Goal: Task Accomplishment & Management: Complete application form

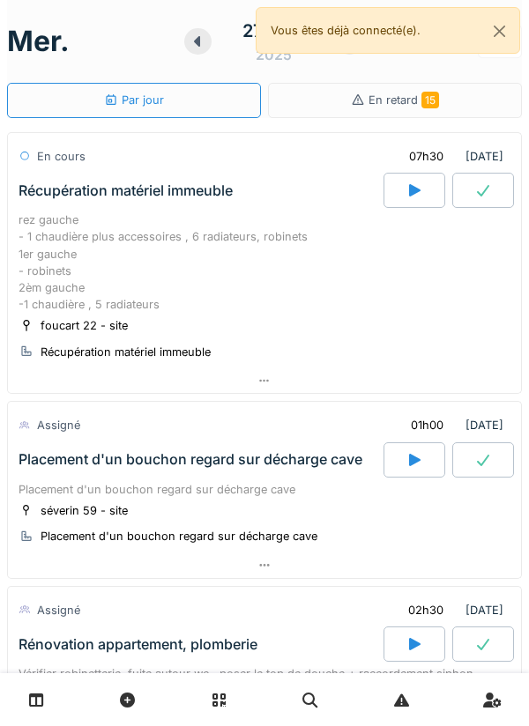
scroll to position [272, 0]
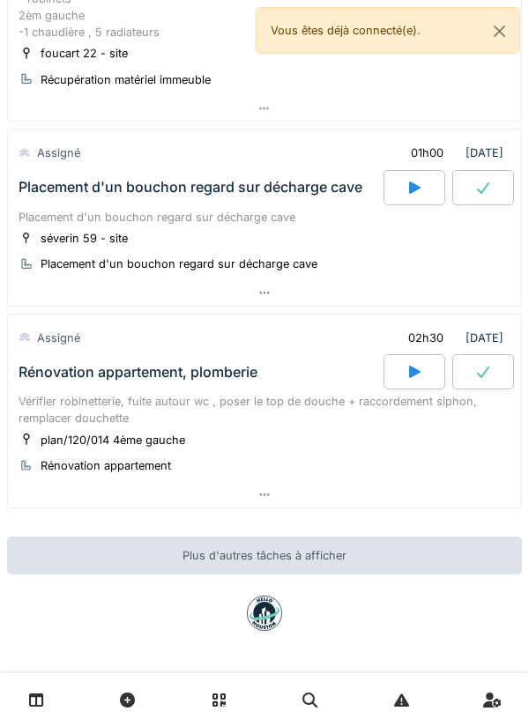
click at [410, 375] on icon at bounding box center [414, 372] width 11 height 12
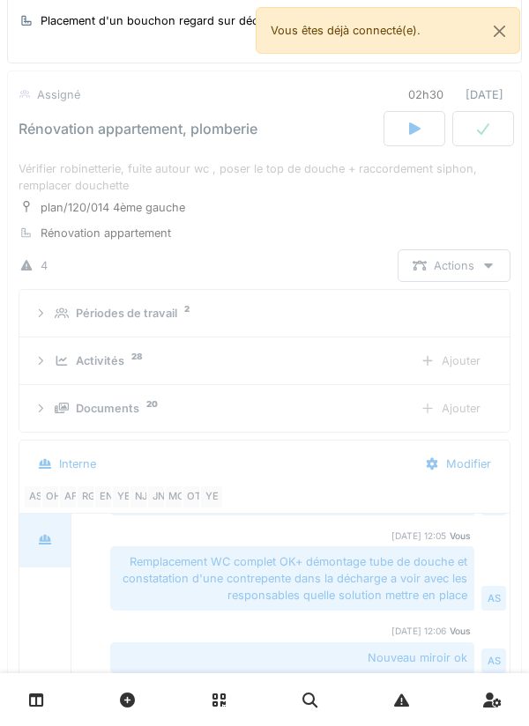
scroll to position [371, 0]
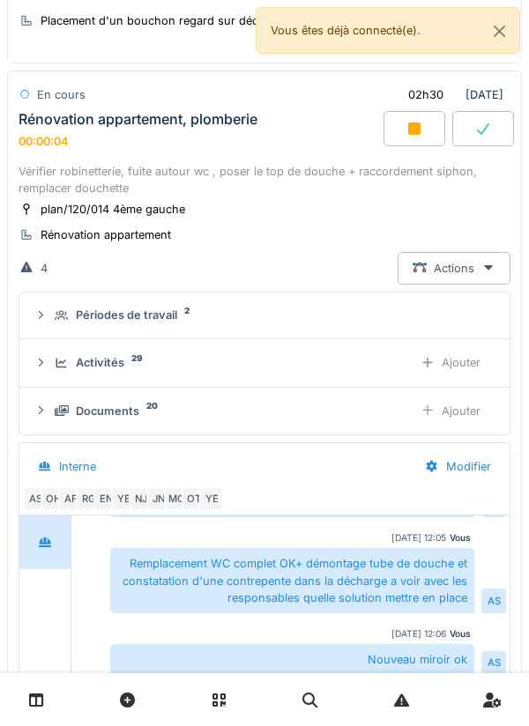
click at [431, 127] on div at bounding box center [414, 128] width 62 height 35
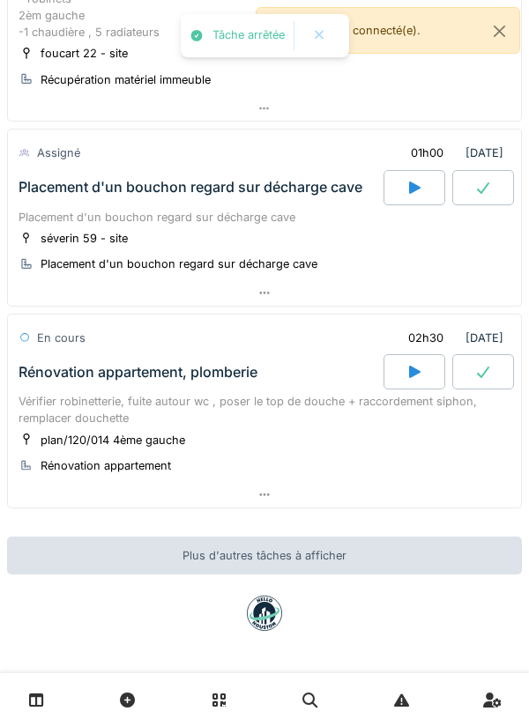
scroll to position [272, 0]
click at [313, 492] on div at bounding box center [264, 495] width 513 height 26
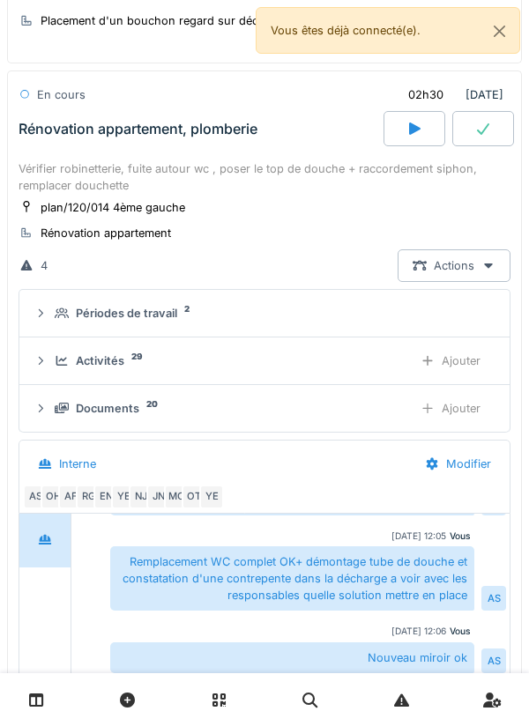
scroll to position [371, 0]
click at [457, 364] on div "Ajouter" at bounding box center [450, 361] width 90 height 33
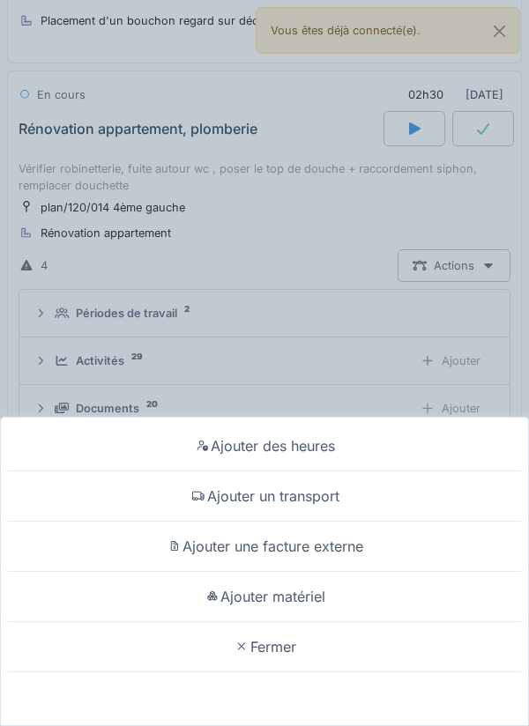
click at [323, 596] on div "Ajouter matériel" at bounding box center [264, 597] width 520 height 50
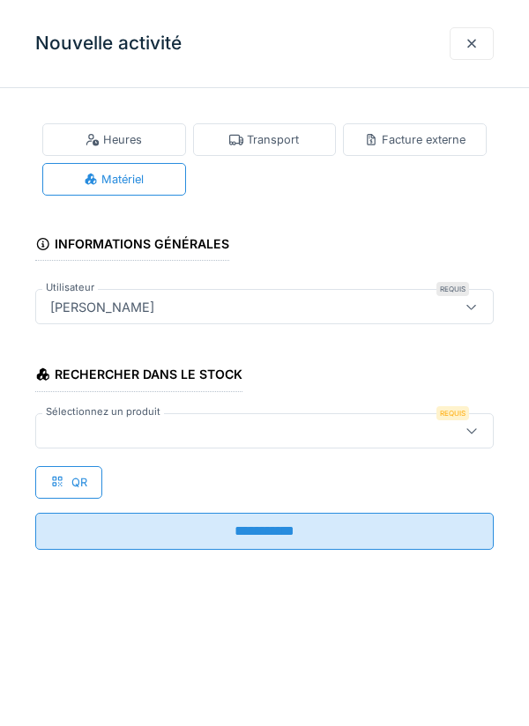
click at [347, 426] on div at bounding box center [235, 430] width 384 height 19
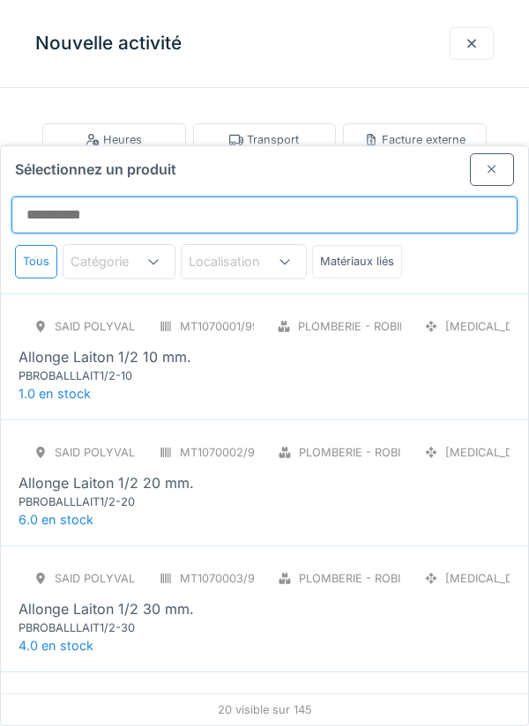
click at [409, 197] on input "Sélectionnez un produit" at bounding box center [264, 215] width 506 height 37
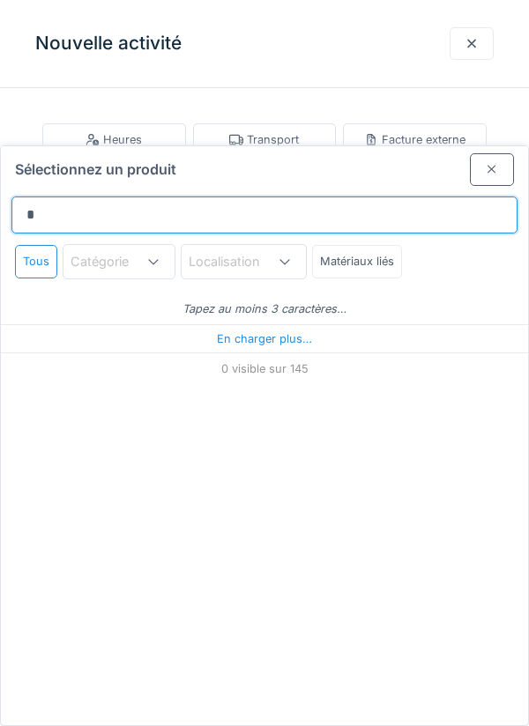
type input "**"
type input "*"
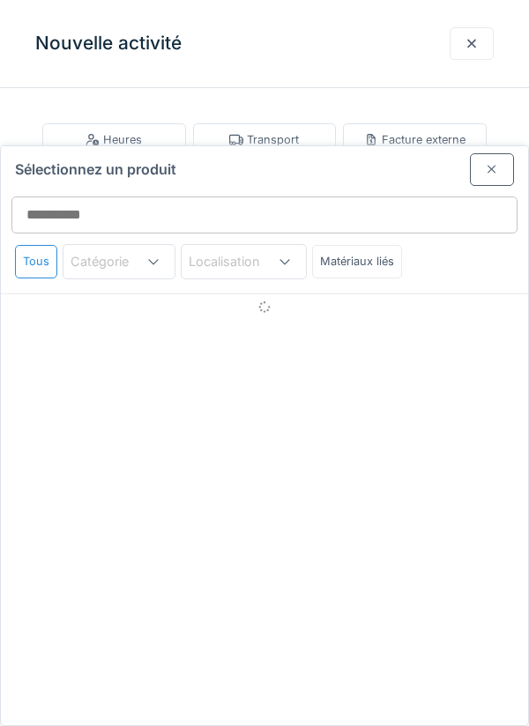
click at [462, 37] on div at bounding box center [471, 43] width 44 height 33
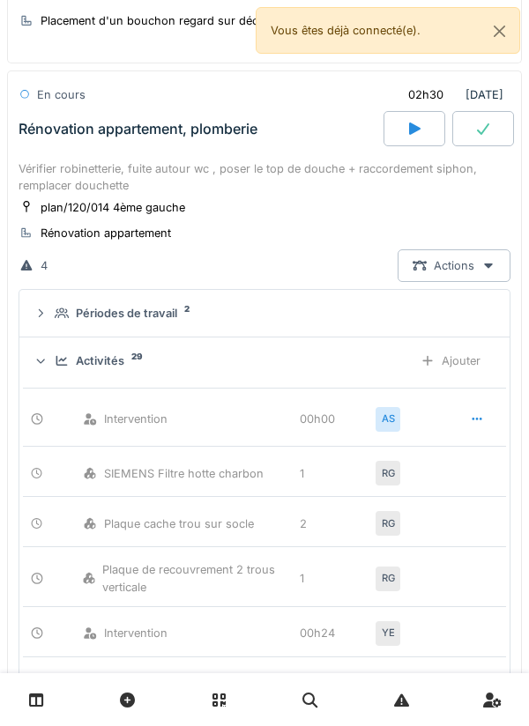
scroll to position [621, 0]
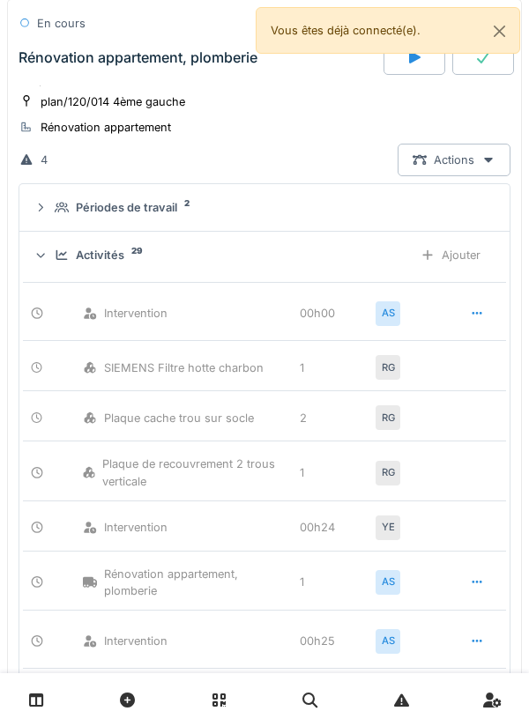
click at [472, 308] on icon at bounding box center [477, 313] width 14 height 11
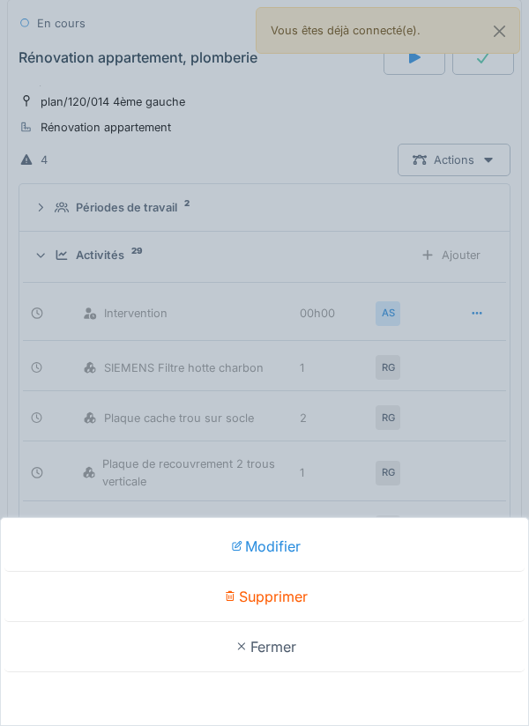
click at [295, 534] on div "Modifier" at bounding box center [264, 547] width 520 height 50
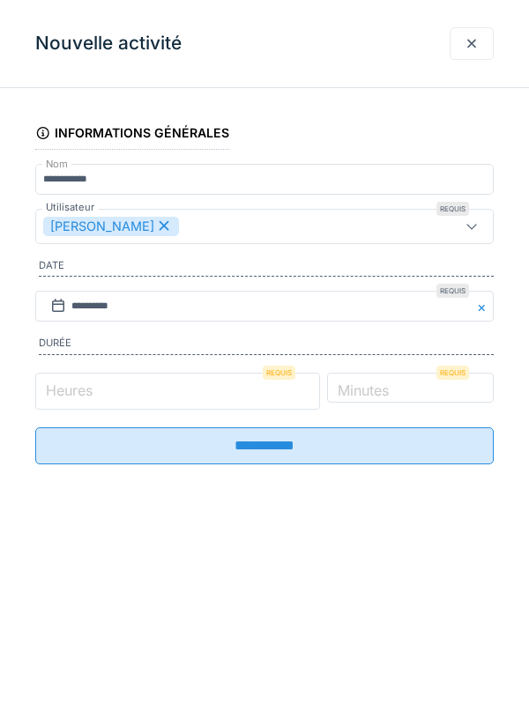
click at [238, 405] on input "*" at bounding box center [177, 391] width 285 height 37
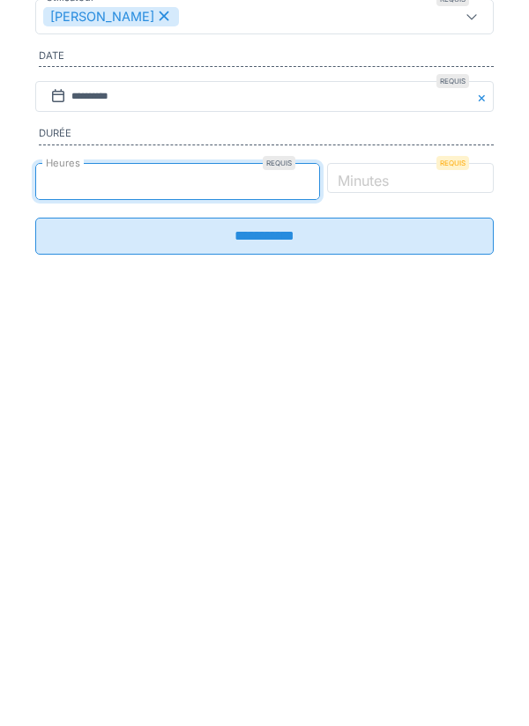
type input "*"
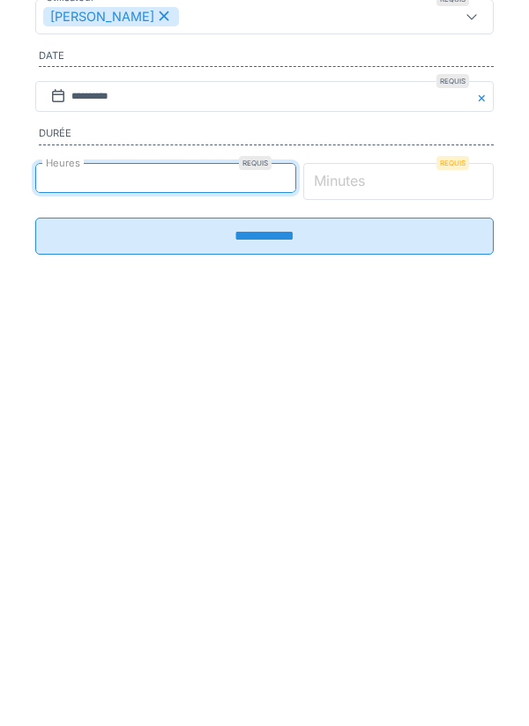
click at [435, 400] on input "*" at bounding box center [398, 391] width 191 height 37
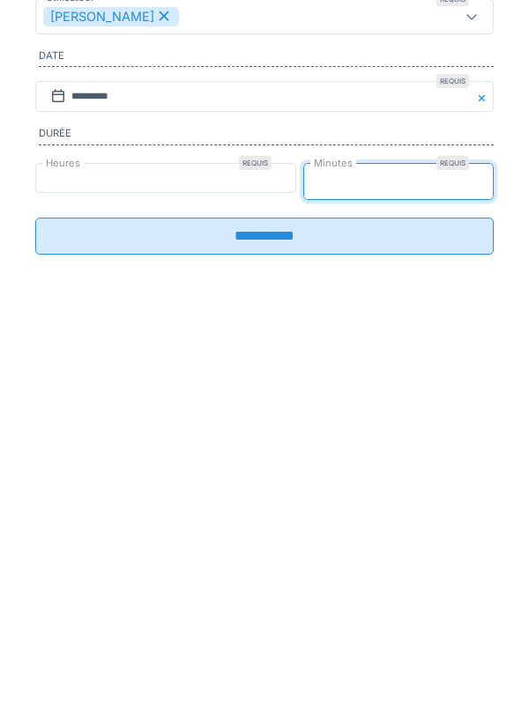
type input "**"
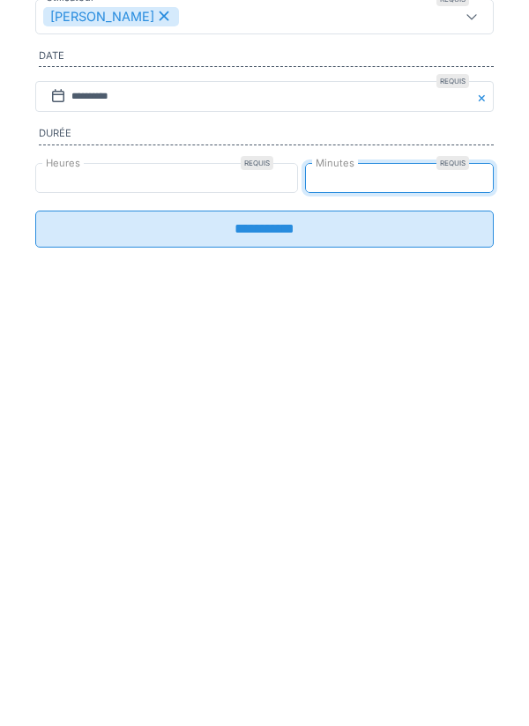
click at [384, 454] on input "**********" at bounding box center [264, 438] width 458 height 37
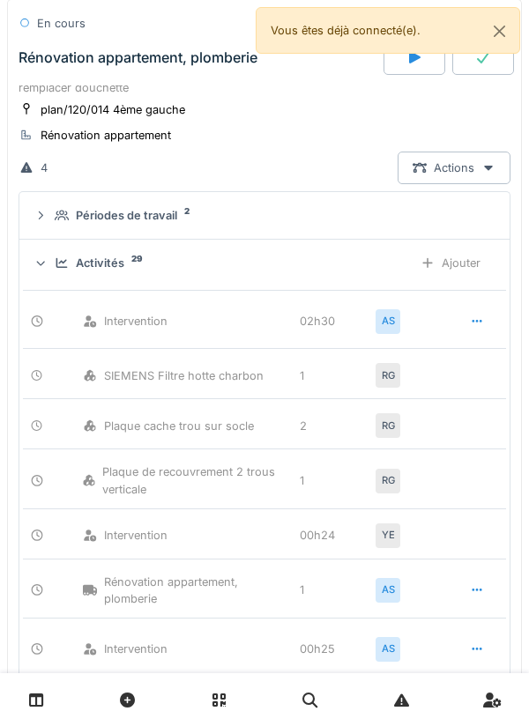
scroll to position [614, 0]
click at [466, 256] on div "Ajouter" at bounding box center [450, 262] width 90 height 33
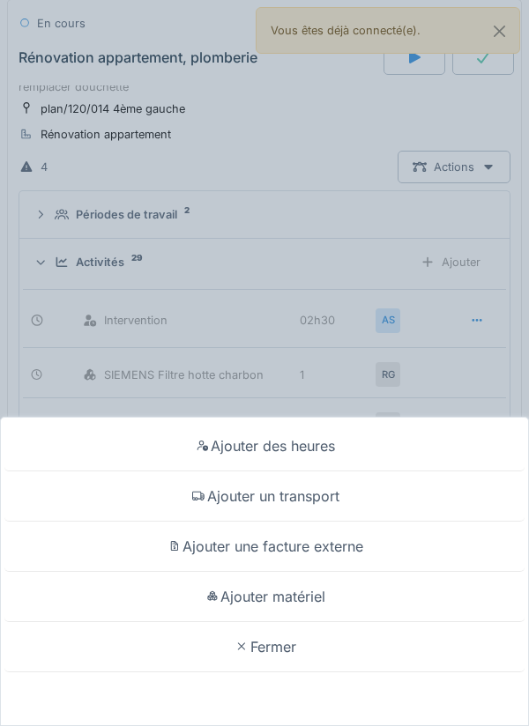
click at [329, 499] on div "Ajouter un transport" at bounding box center [264, 497] width 520 height 50
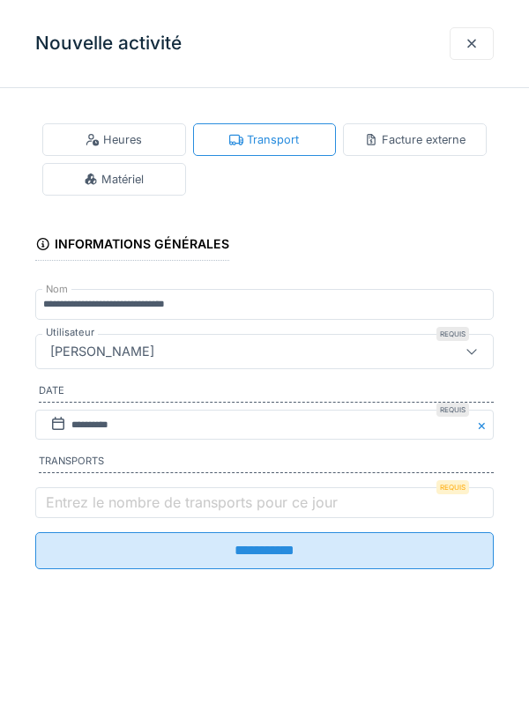
click at [279, 501] on label "Entrez le nombre de transports pour ce jour" at bounding box center [191, 502] width 299 height 21
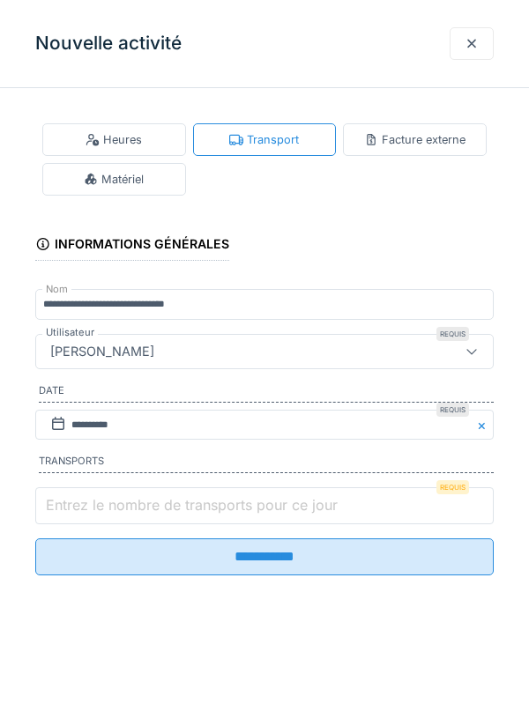
click at [279, 501] on input "Entrez le nombre de transports pour ce jour" at bounding box center [264, 505] width 458 height 37
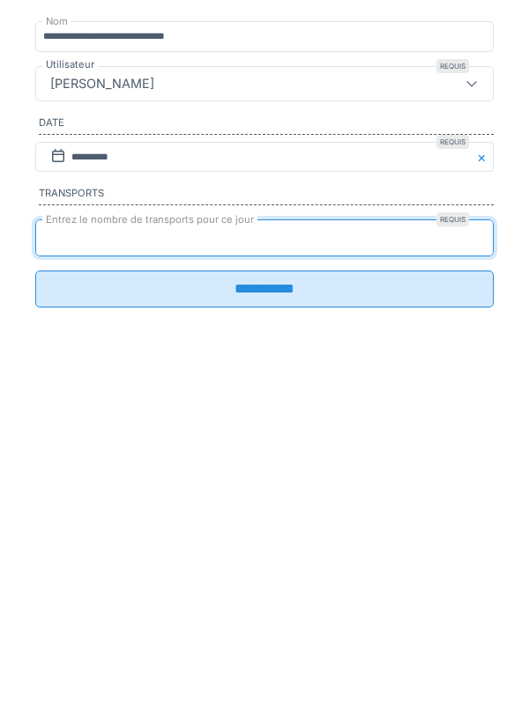
type input "*"
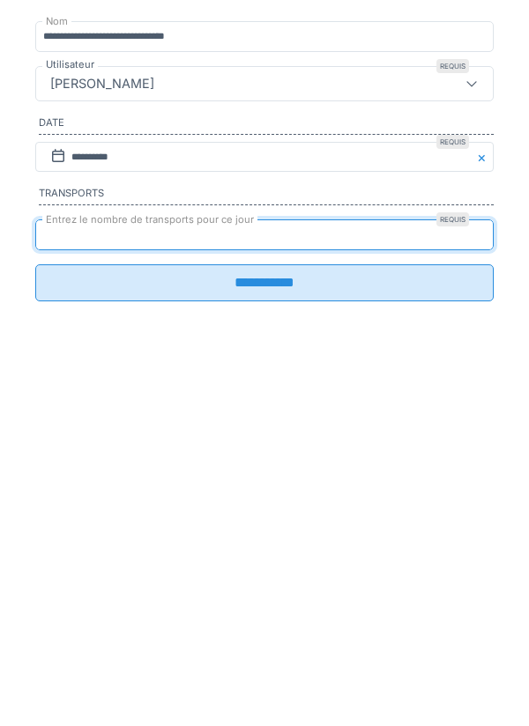
click at [353, 562] on input "**********" at bounding box center [264, 550] width 458 height 37
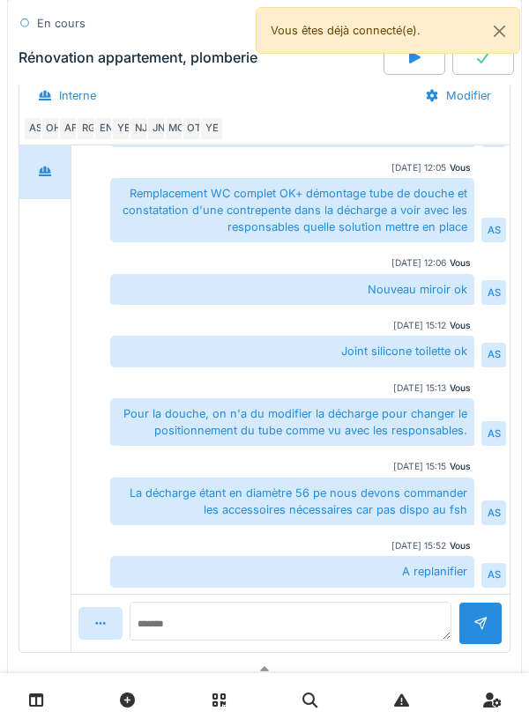
scroll to position [1058, 0]
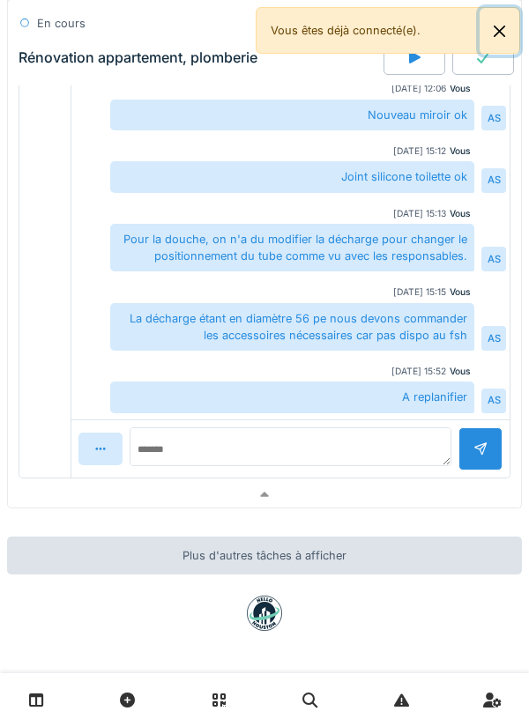
click at [511, 18] on button "Close" at bounding box center [499, 31] width 40 height 47
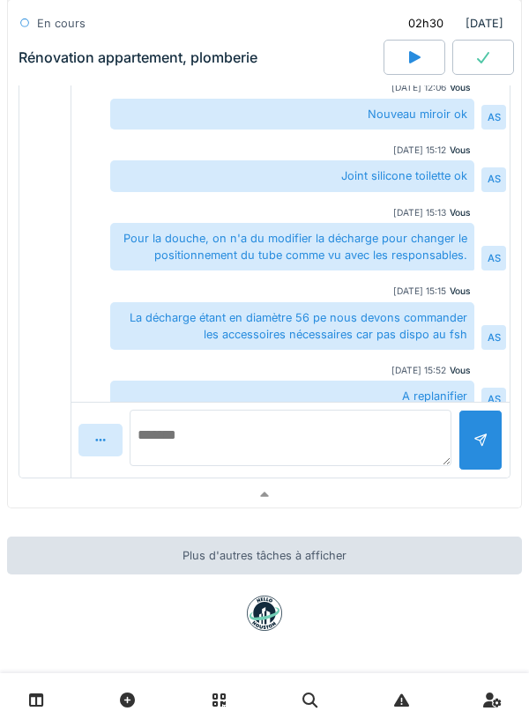
click at [324, 444] on textarea at bounding box center [291, 438] width 322 height 56
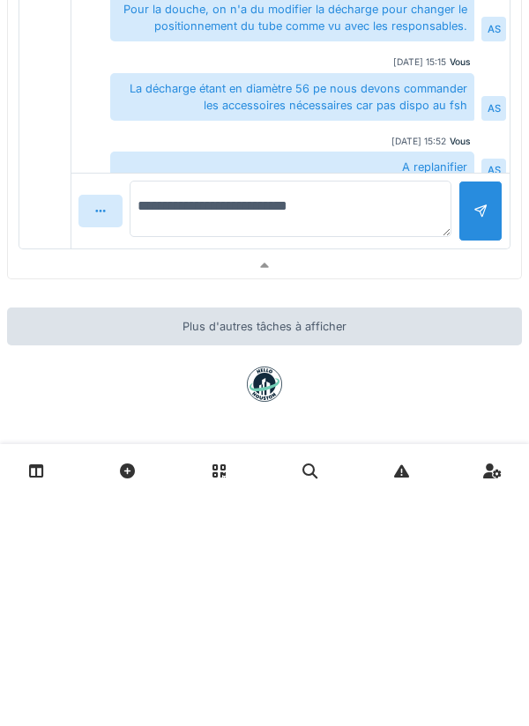
type textarea "**********"
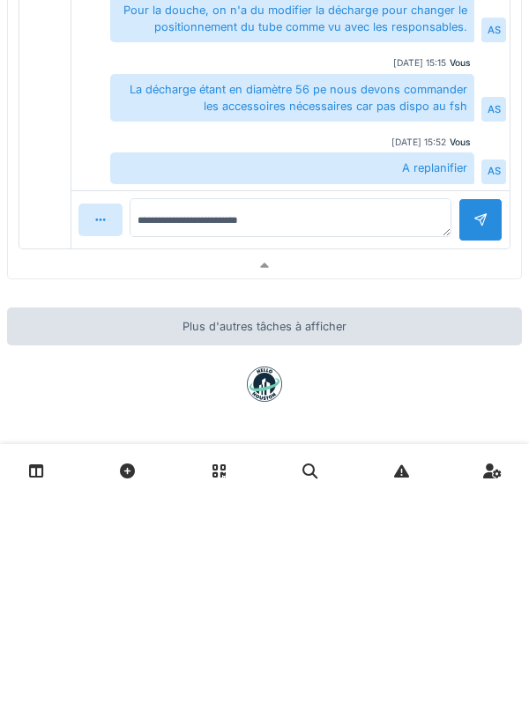
click at [481, 442] on div at bounding box center [480, 449] width 14 height 17
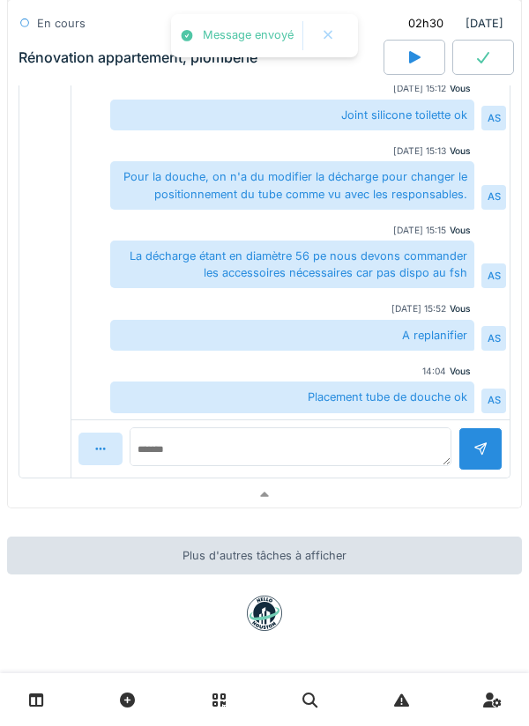
scroll to position [371, 0]
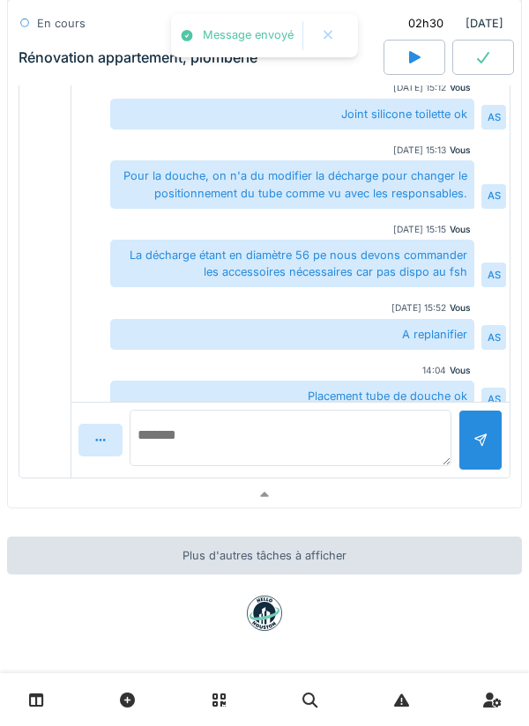
click at [401, 452] on textarea at bounding box center [291, 438] width 322 height 56
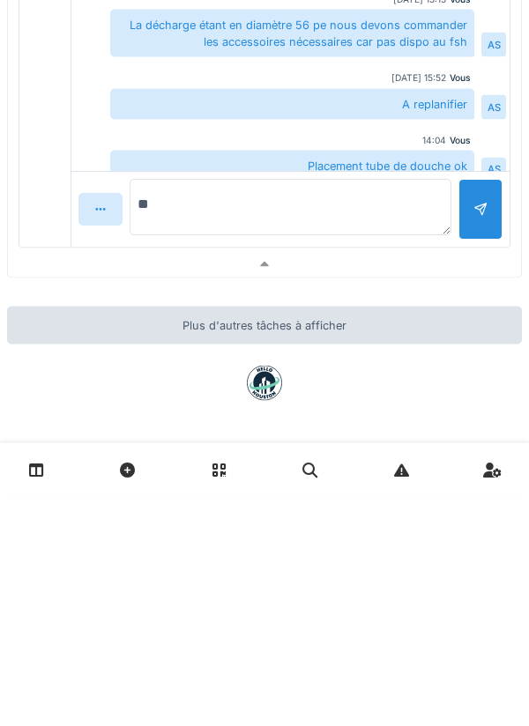
type textarea "*"
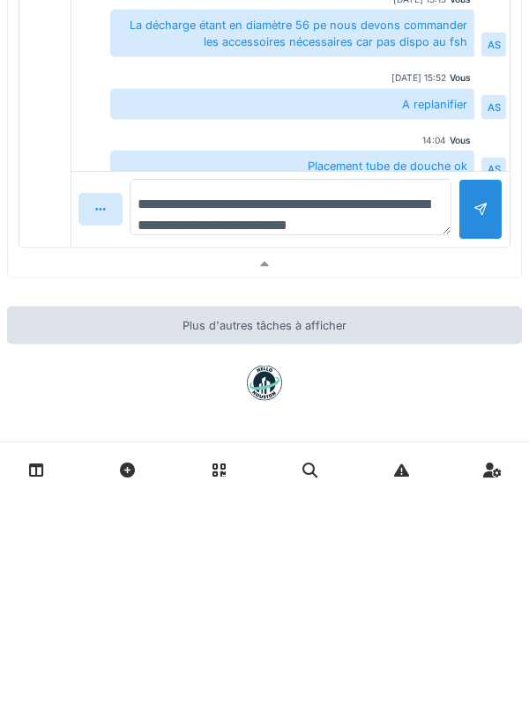
type textarea "**********"
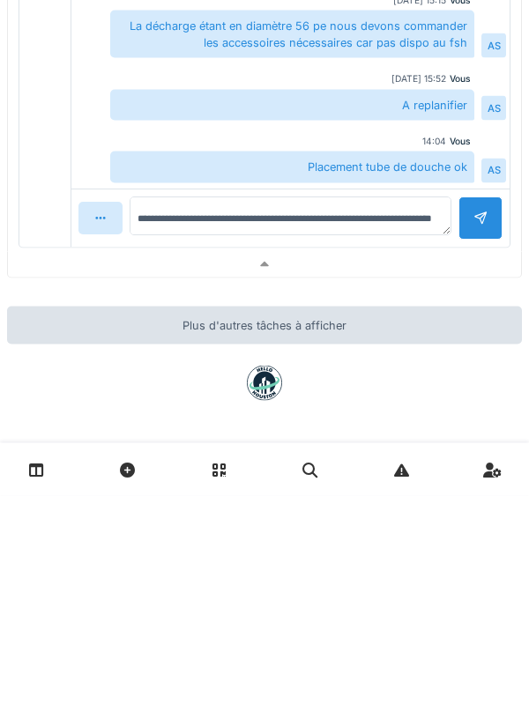
click at [480, 448] on div at bounding box center [480, 449] width 14 height 17
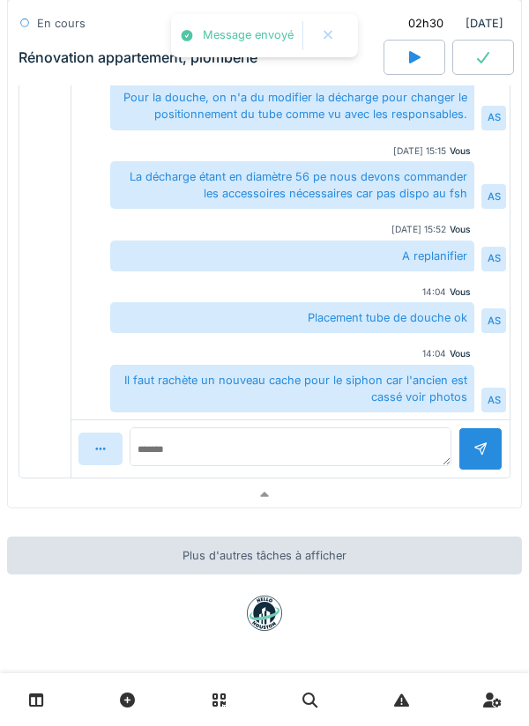
scroll to position [338, 0]
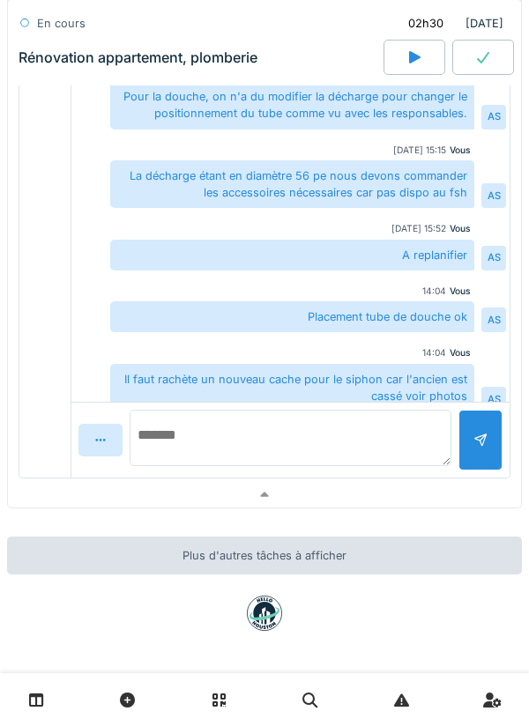
click at [283, 444] on textarea at bounding box center [291, 438] width 322 height 56
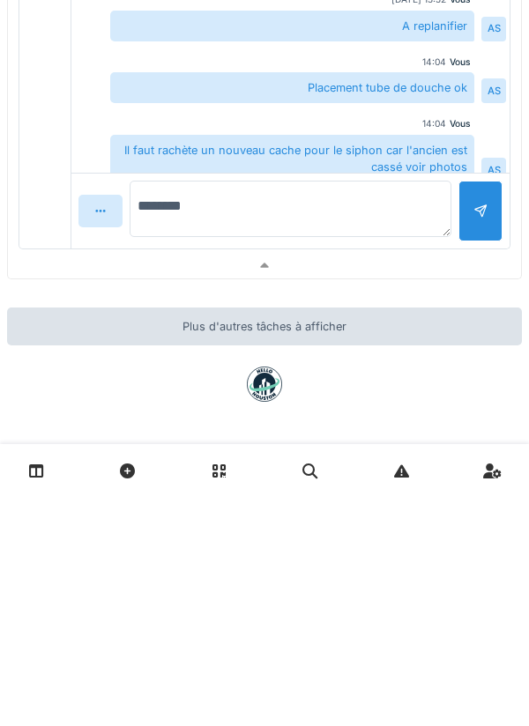
type textarea "*********"
type textarea "**********"
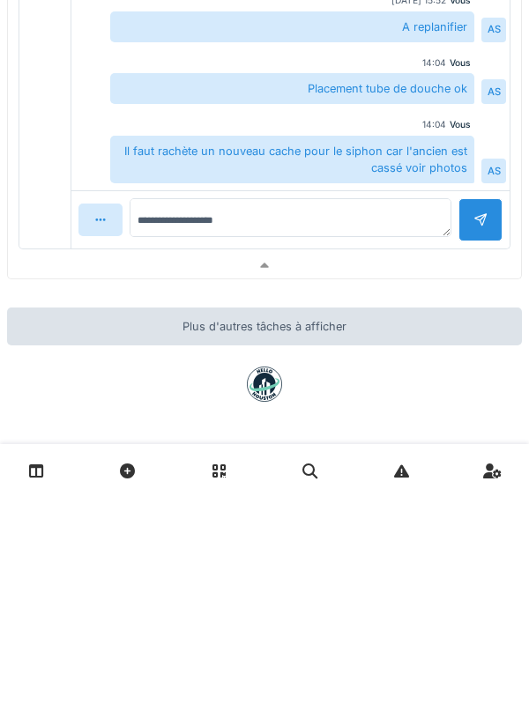
click at [477, 442] on div at bounding box center [480, 449] width 14 height 17
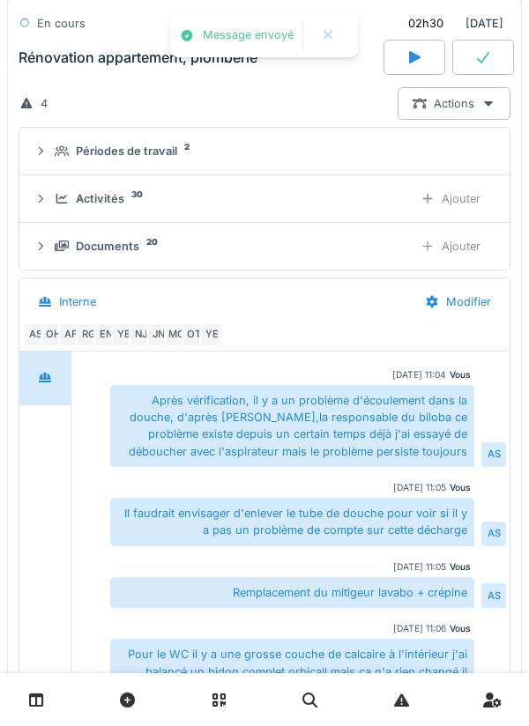
scroll to position [636, 0]
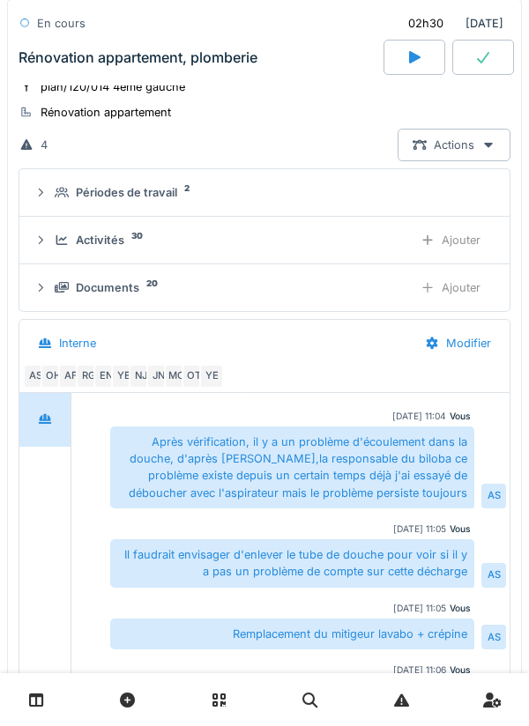
click at [445, 291] on div "Ajouter" at bounding box center [450, 287] width 90 height 33
click at [466, 241] on div "Ajouter" at bounding box center [450, 240] width 90 height 33
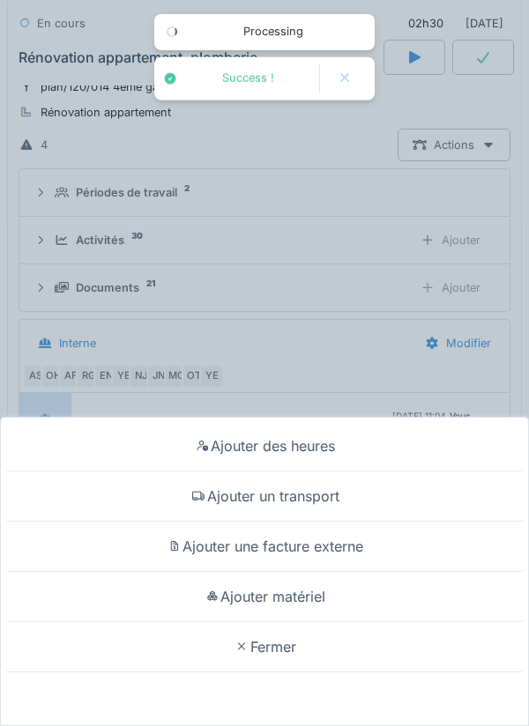
click at [325, 587] on div "Ajouter matériel" at bounding box center [264, 597] width 520 height 50
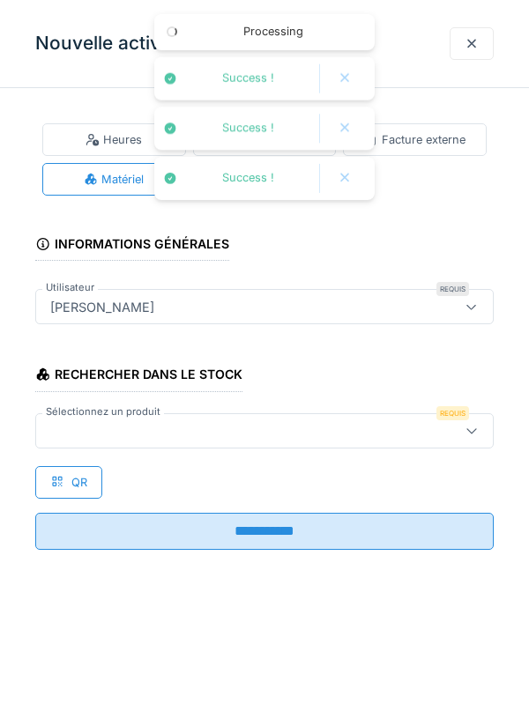
click at [314, 441] on div at bounding box center [264, 430] width 458 height 35
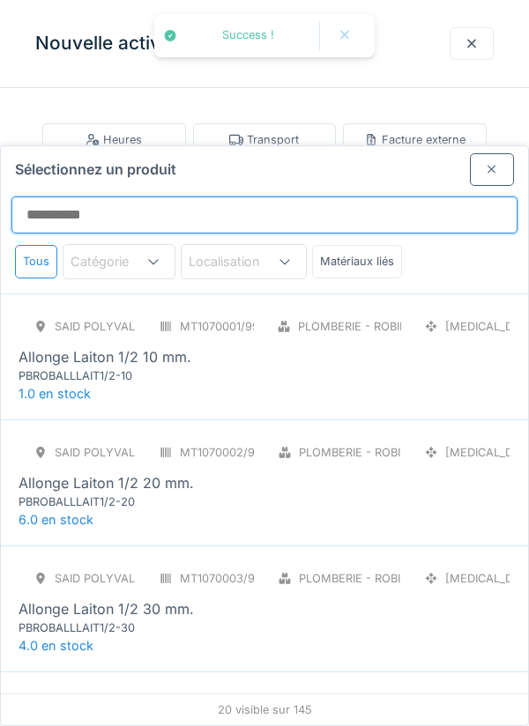
click at [359, 197] on input "Sélectionnez un produit" at bounding box center [264, 215] width 506 height 37
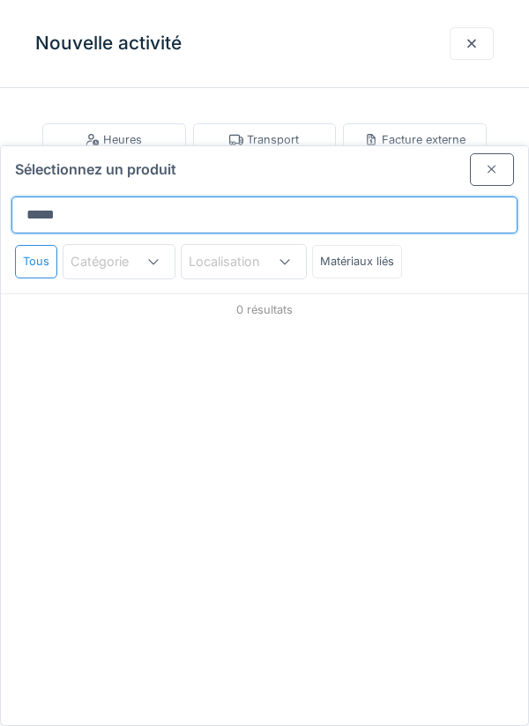
scroll to position [0, 0]
type input "*"
type input "*******"
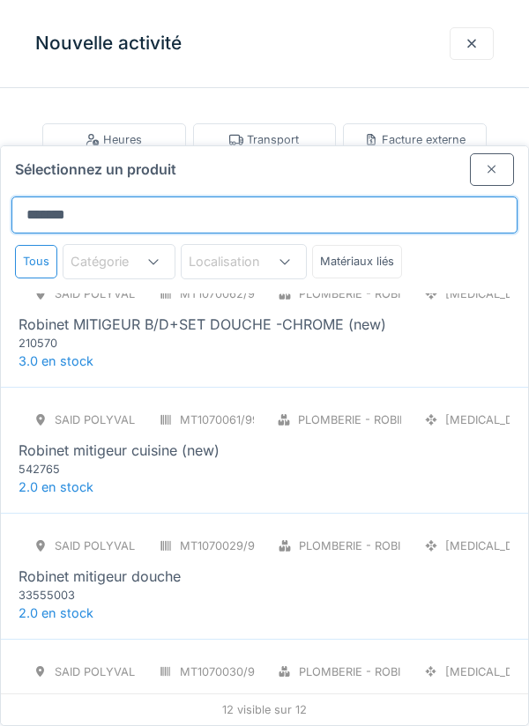
scroll to position [535, 0]
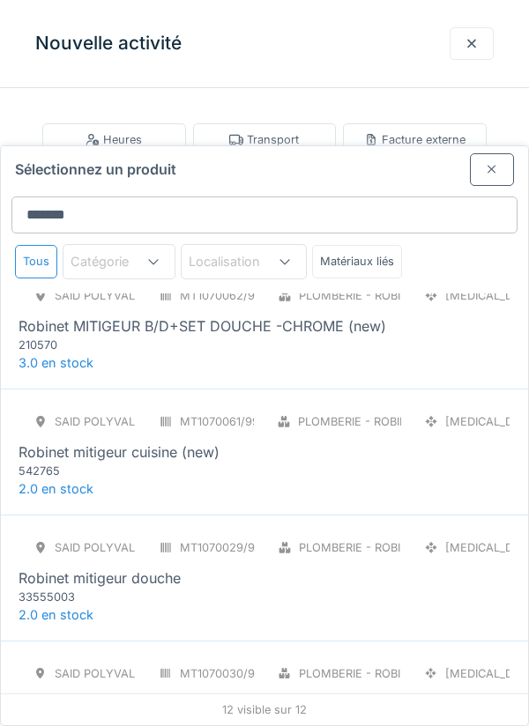
click at [368, 279] on div "SAID polyvalent RE MT1070062/999/012 Plomberie - Robinetterie PCE Robinet MITIG…" at bounding box center [265, 316] width 492 height 74
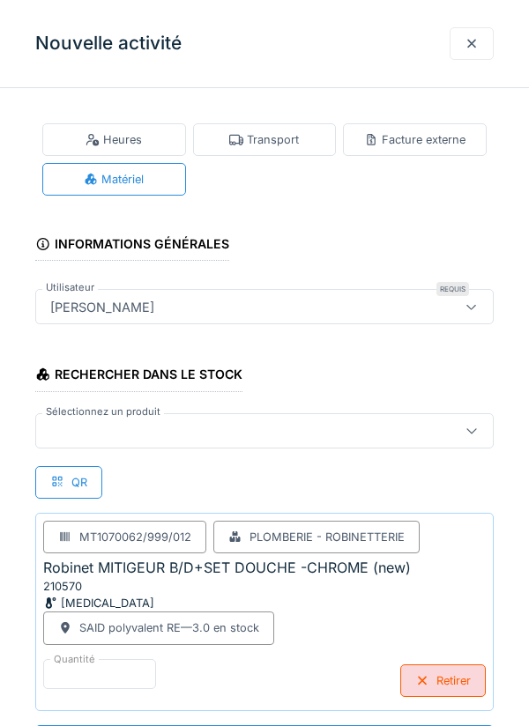
scroll to position [85, 0]
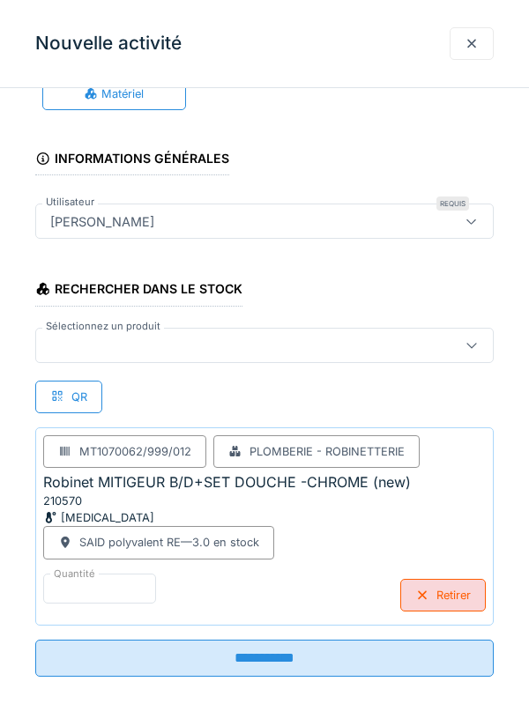
click at [309, 654] on input "**********" at bounding box center [264, 658] width 458 height 37
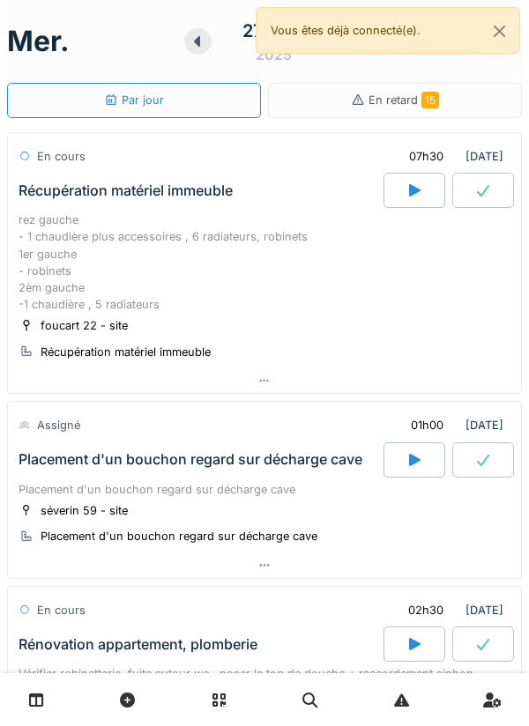
scroll to position [272, 0]
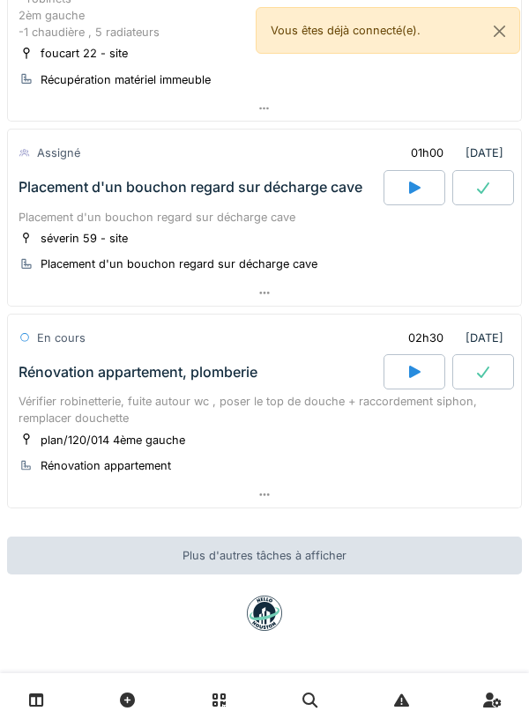
click at [411, 191] on icon at bounding box center [414, 188] width 11 height 12
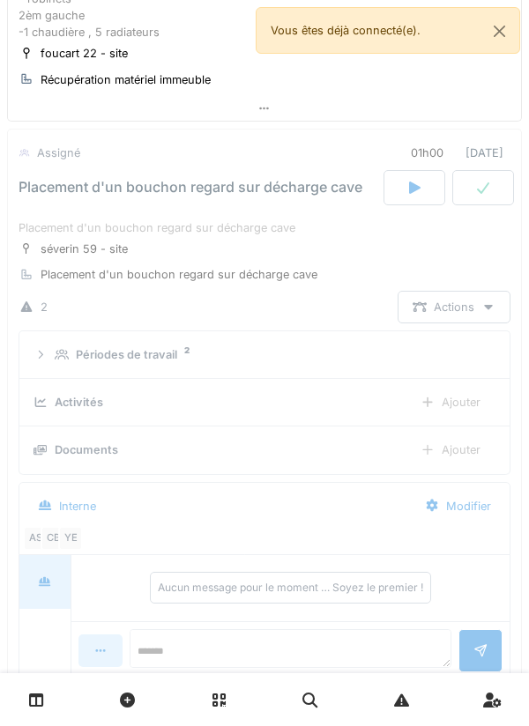
scroll to position [331, 0]
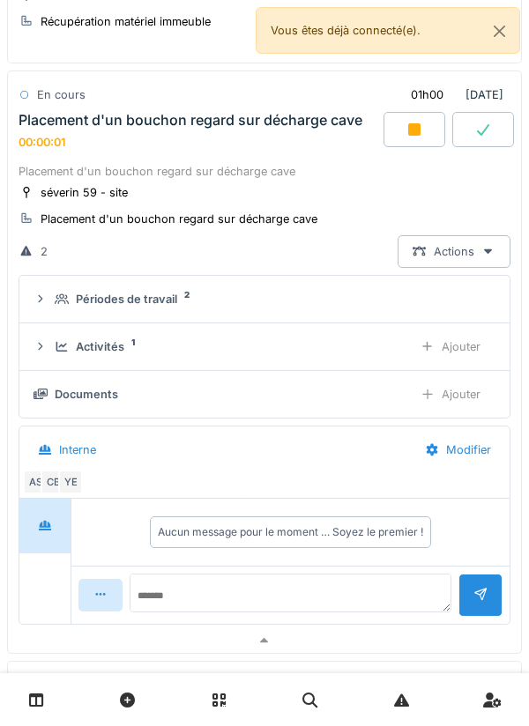
click at [473, 319] on details "Périodes de travail 2" at bounding box center [264, 300] width 490 height 48
click at [462, 345] on div "Ajouter" at bounding box center [450, 347] width 90 height 33
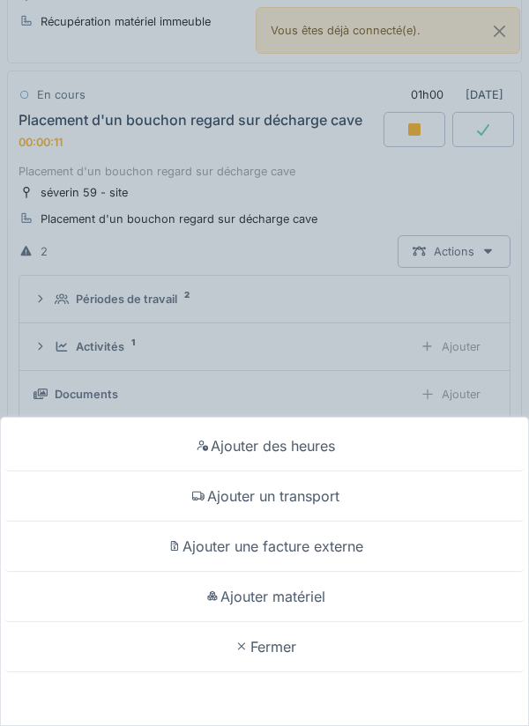
click at [321, 495] on div "Ajouter un transport" at bounding box center [264, 497] width 520 height 50
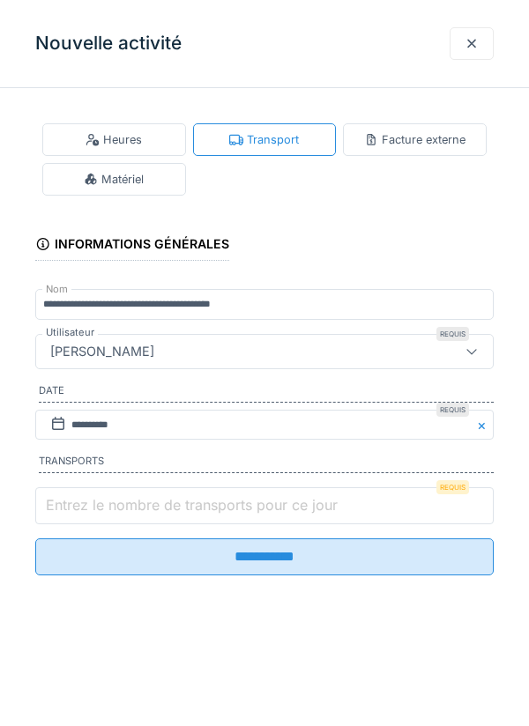
click at [180, 523] on input "Entrez le nombre de transports pour ce jour" at bounding box center [264, 505] width 458 height 37
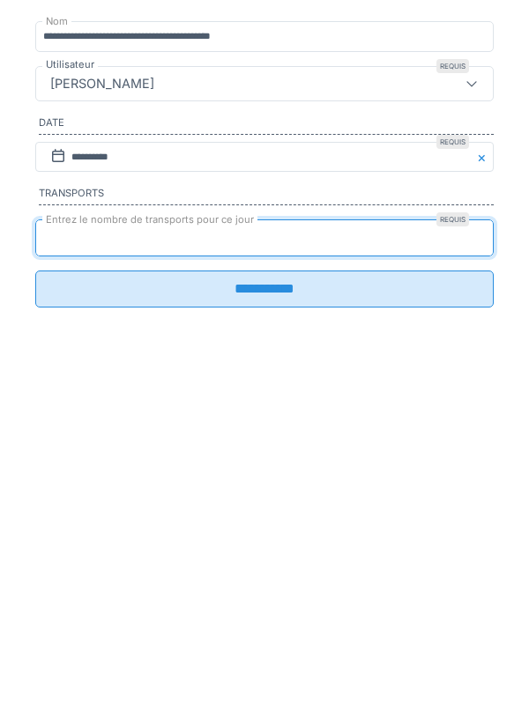
type input "*"
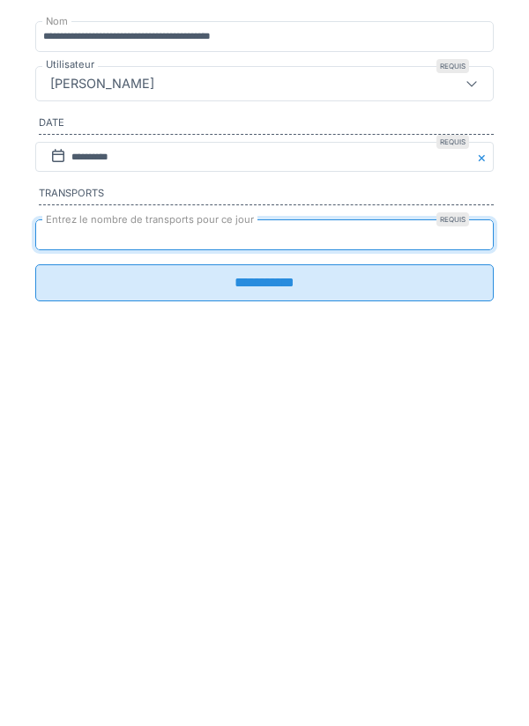
click at [261, 546] on input "**********" at bounding box center [264, 550] width 458 height 37
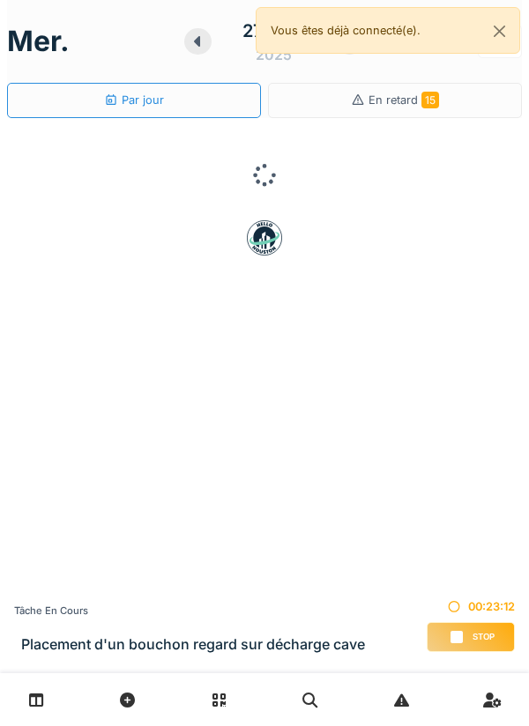
click at [472, 635] on span "Stop" at bounding box center [483, 637] width 22 height 12
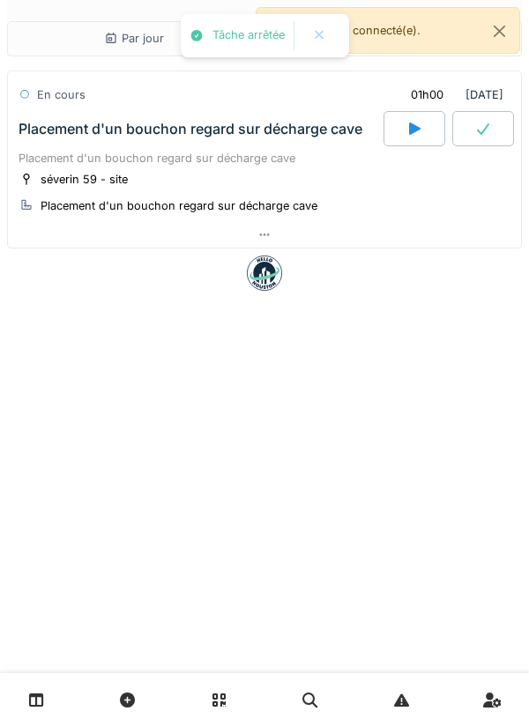
click at [316, 145] on div "Placement d'un bouchon regard sur décharge cave" at bounding box center [199, 128] width 368 height 35
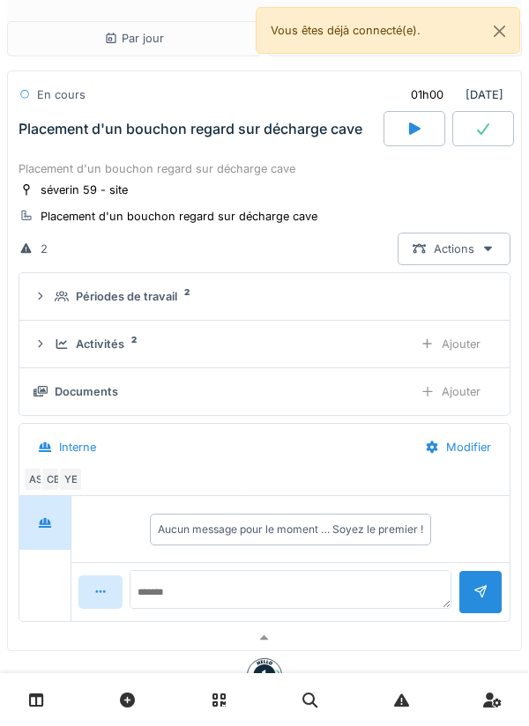
click at [356, 628] on div at bounding box center [264, 639] width 513 height 26
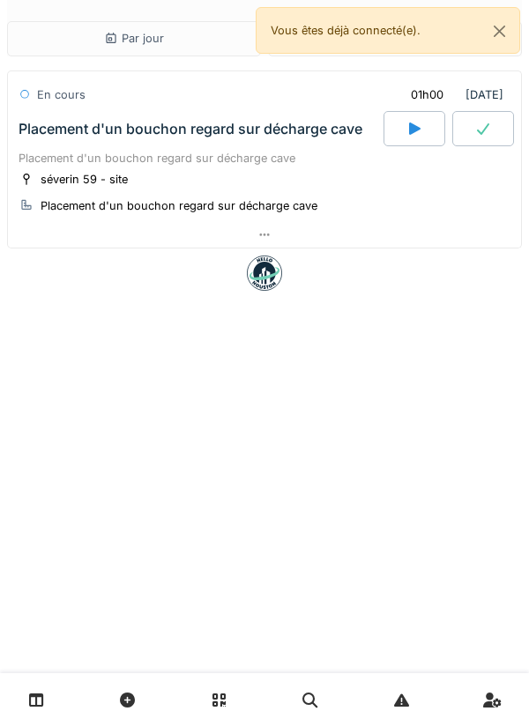
click at [434, 231] on div at bounding box center [264, 235] width 513 height 26
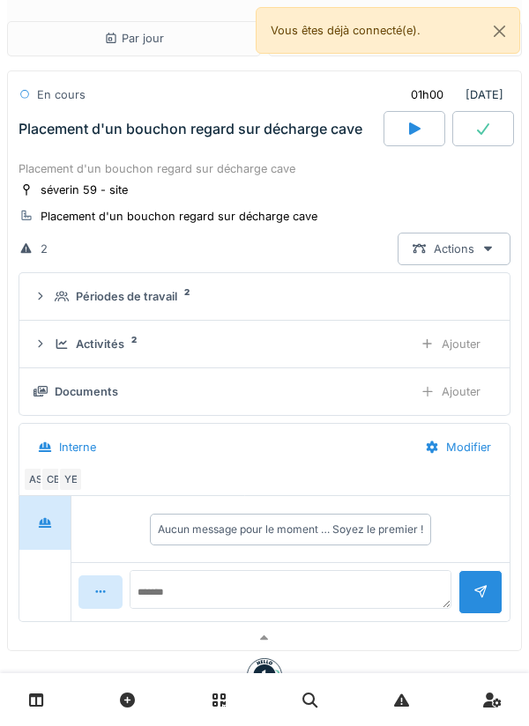
click at [437, 389] on div "Ajouter" at bounding box center [450, 391] width 90 height 33
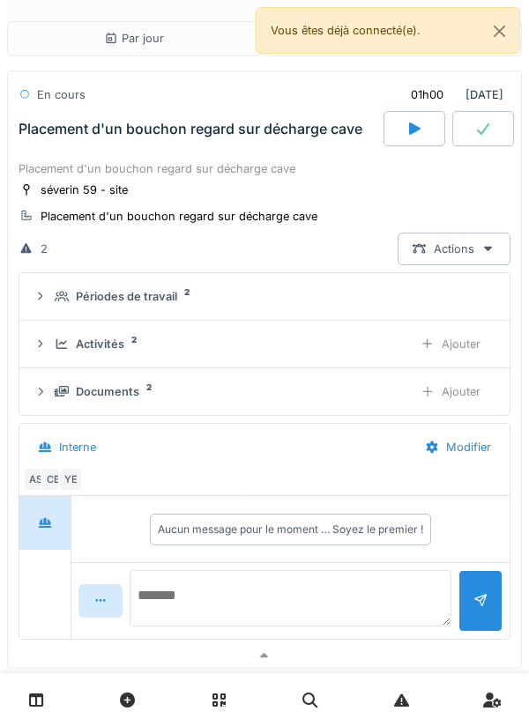
click at [368, 587] on textarea at bounding box center [291, 598] width 322 height 56
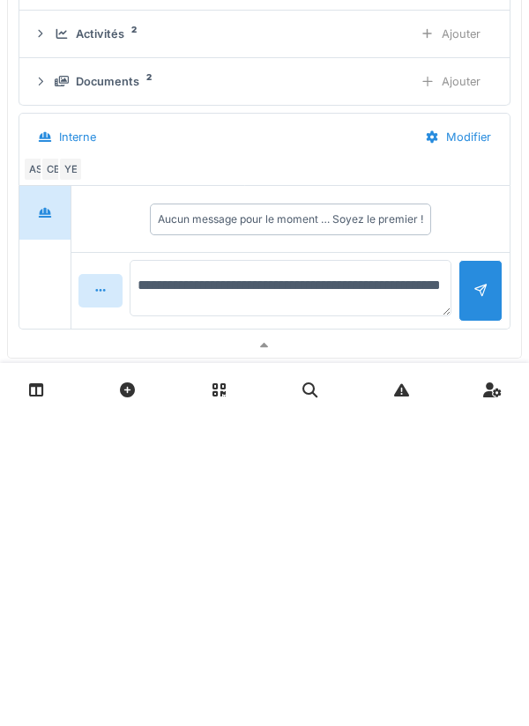
click at [156, 611] on textarea "**********" at bounding box center [291, 598] width 322 height 56
click at [404, 620] on textarea "**********" at bounding box center [291, 598] width 322 height 56
click at [385, 603] on textarea "**********" at bounding box center [291, 598] width 322 height 56
type textarea "**********"
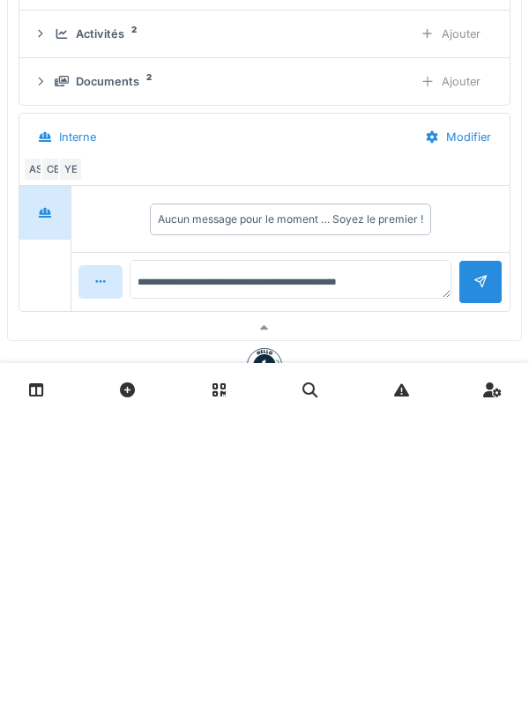
click at [476, 600] on div at bounding box center [480, 591] width 14 height 17
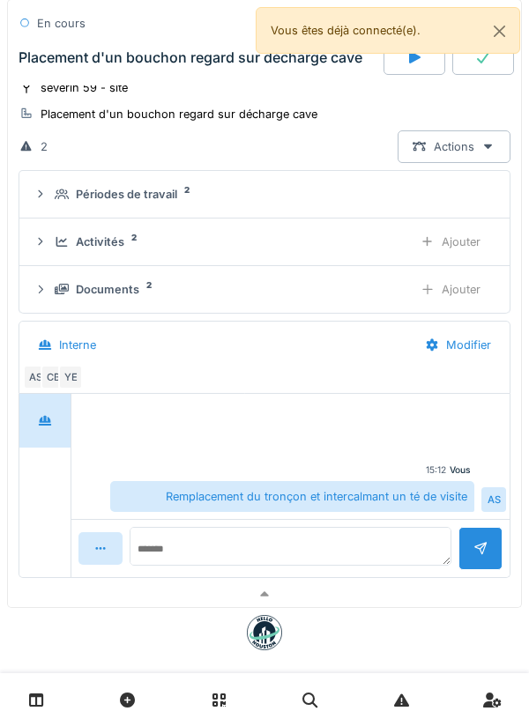
scroll to position [103, 0]
click at [364, 586] on div at bounding box center [264, 594] width 513 height 26
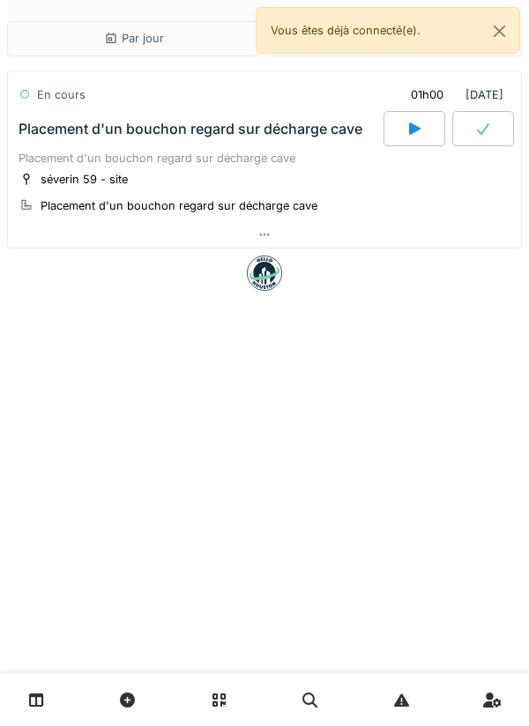
scroll to position [0, 0]
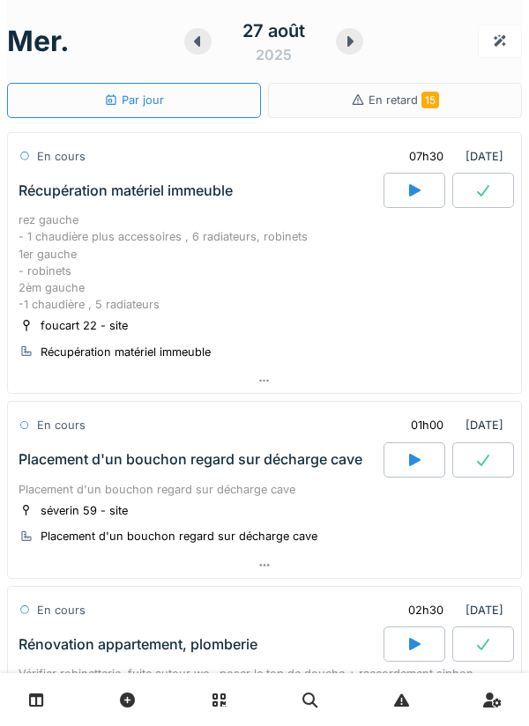
click at [520, 7] on div "[DATE] Par jour En retard 15" at bounding box center [264, 59] width 515 height 118
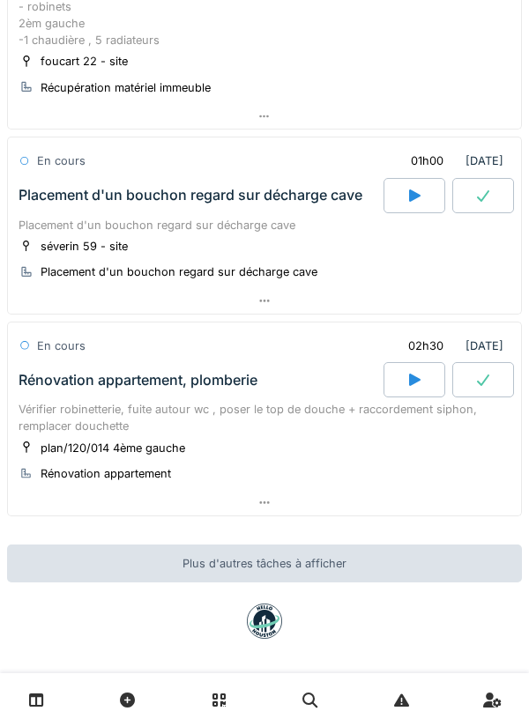
scroll to position [272, 0]
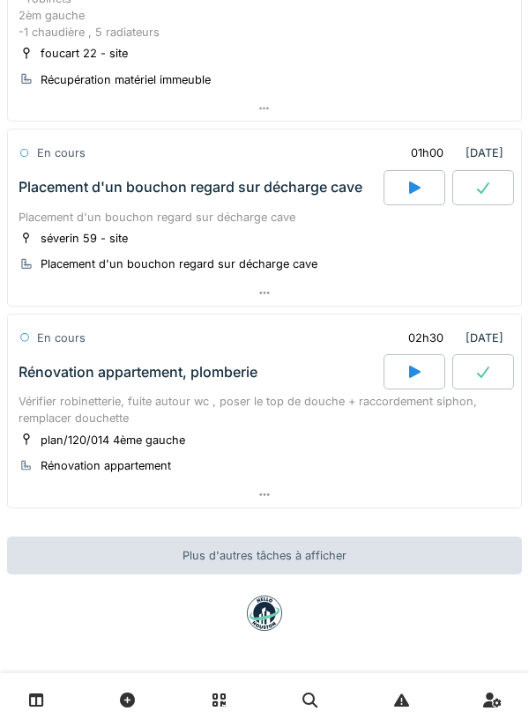
click at [457, 299] on div at bounding box center [264, 293] width 513 height 26
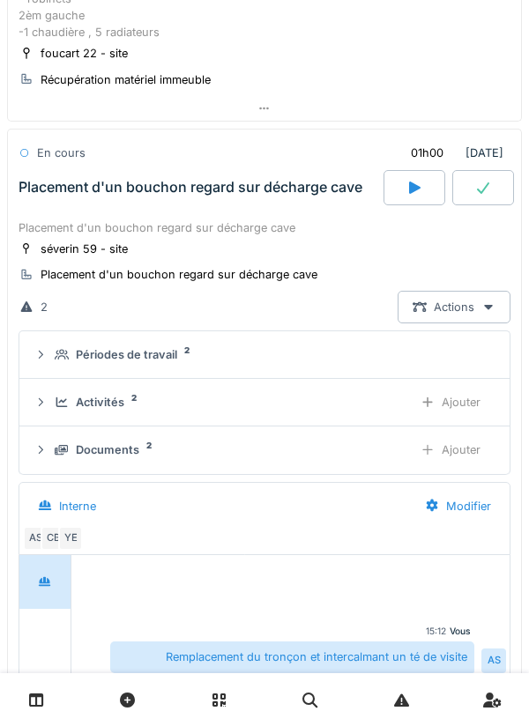
click at [449, 291] on div "Actions" at bounding box center [453, 307] width 113 height 33
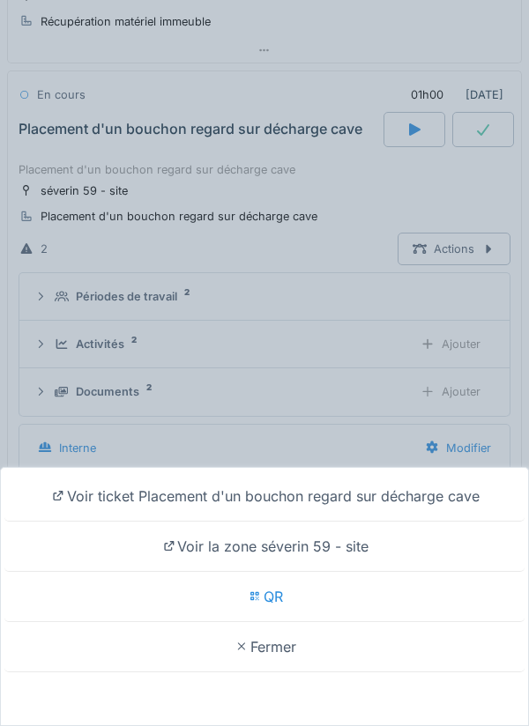
click at [461, 266] on div "Voir ticket Placement d'un bouchon regard sur décharge cave Voir la zone séveri…" at bounding box center [264, 363] width 529 height 726
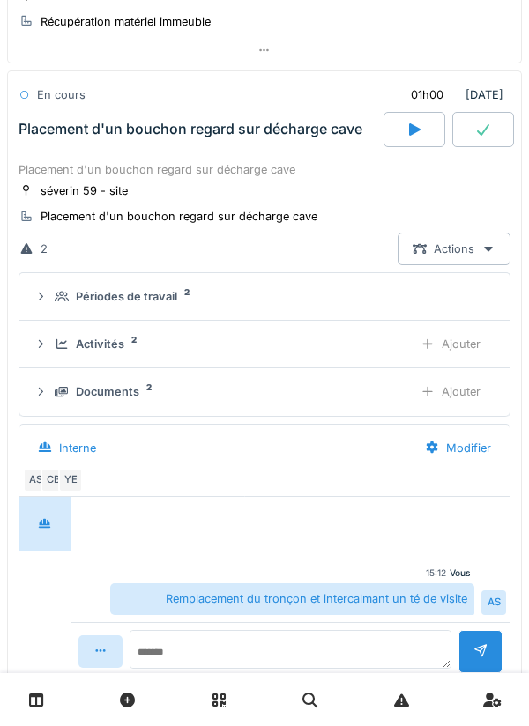
click at [382, 337] on div "Activités 2" at bounding box center [227, 344] width 344 height 17
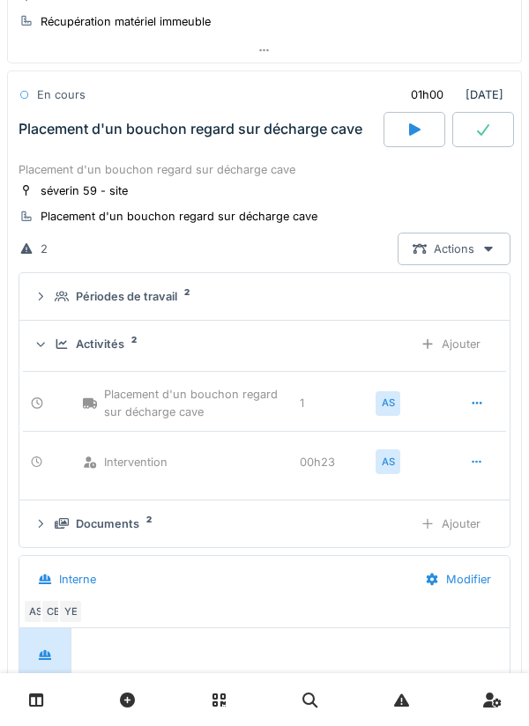
click at [383, 299] on div "Périodes de travail 2" at bounding box center [272, 296] width 434 height 17
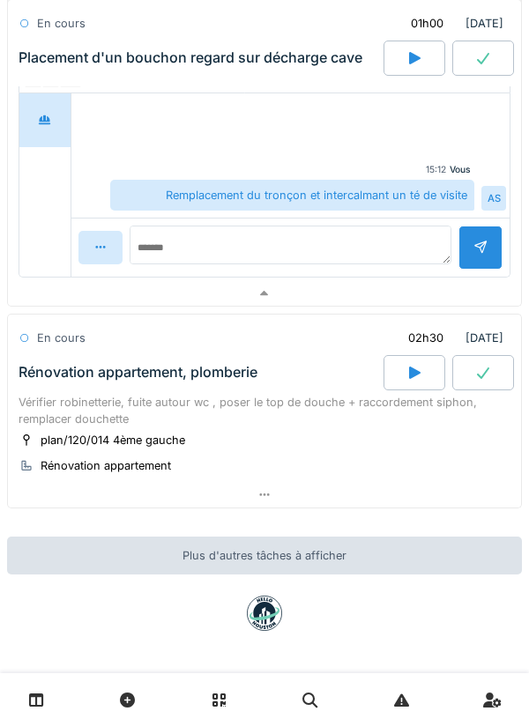
click at [412, 284] on div at bounding box center [264, 294] width 513 height 26
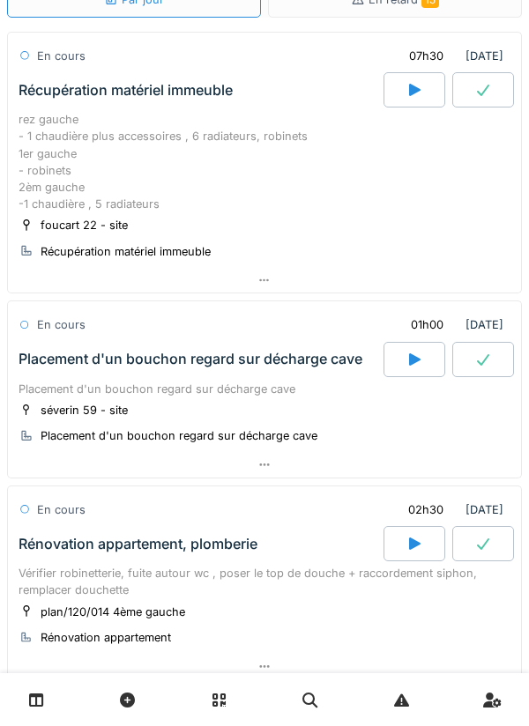
scroll to position [0, 0]
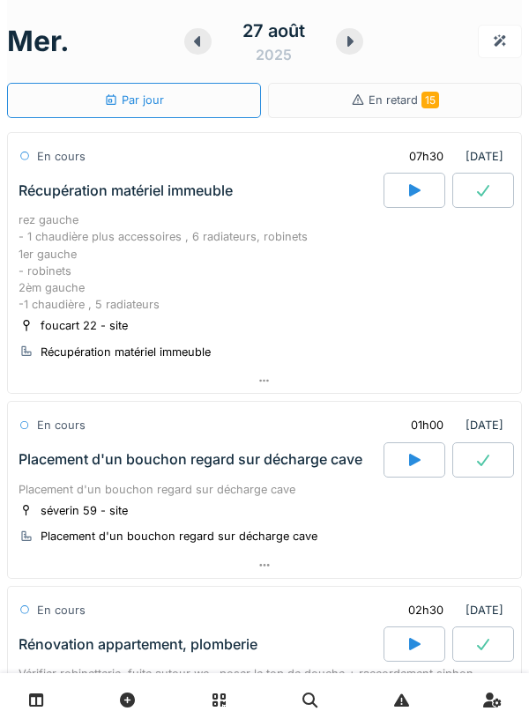
click at [420, 374] on div at bounding box center [264, 381] width 513 height 26
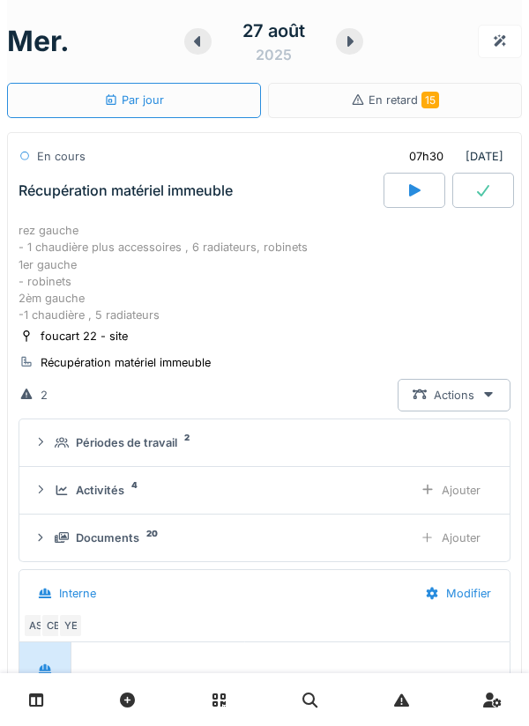
scroll to position [62, 0]
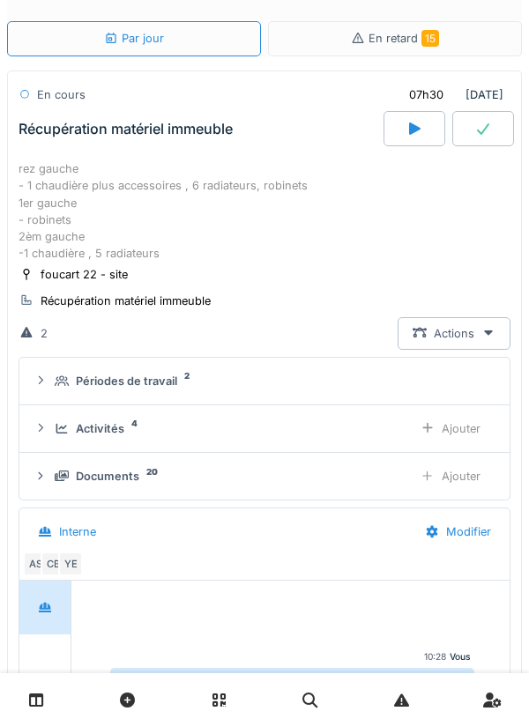
click at [385, 423] on div "Activités 4" at bounding box center [227, 428] width 344 height 17
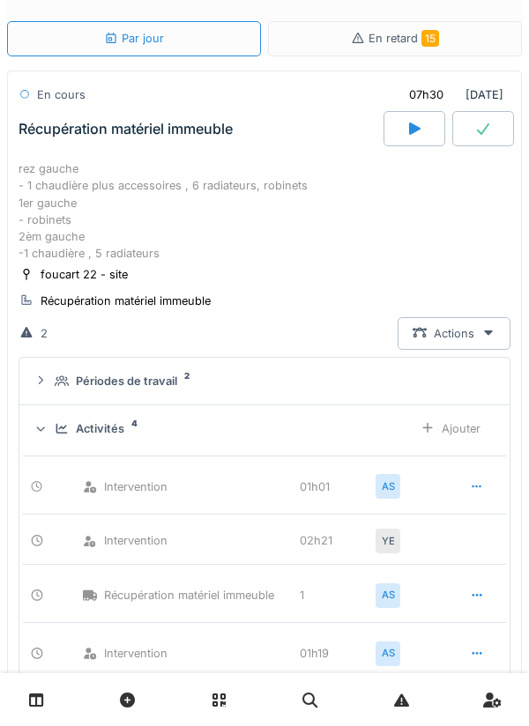
click at [464, 425] on div "Ajouter" at bounding box center [450, 428] width 90 height 33
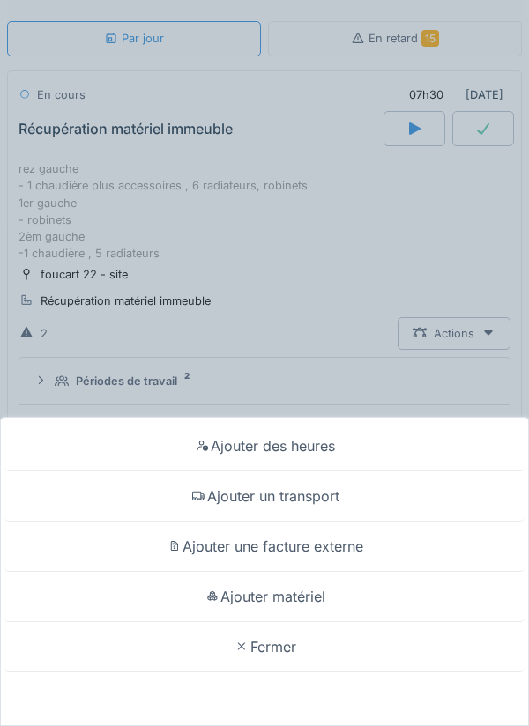
click at [411, 442] on div "Ajouter des heures" at bounding box center [264, 446] width 520 height 50
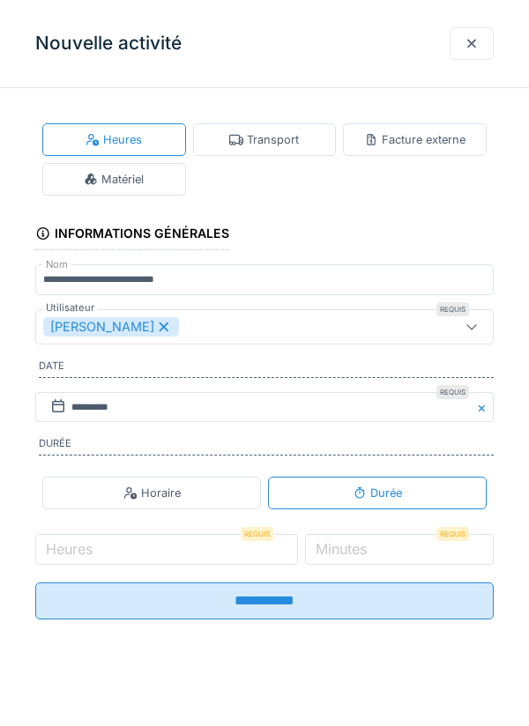
click at [96, 560] on label "Heures" at bounding box center [69, 549] width 54 height 21
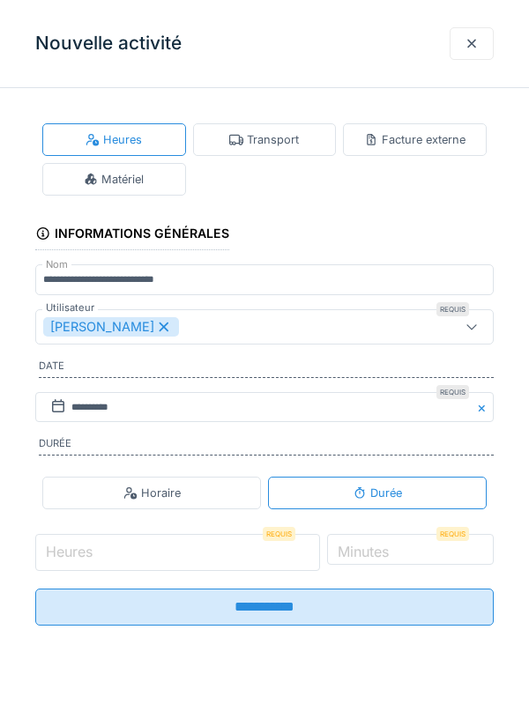
click at [96, 562] on input "Heures" at bounding box center [177, 552] width 285 height 37
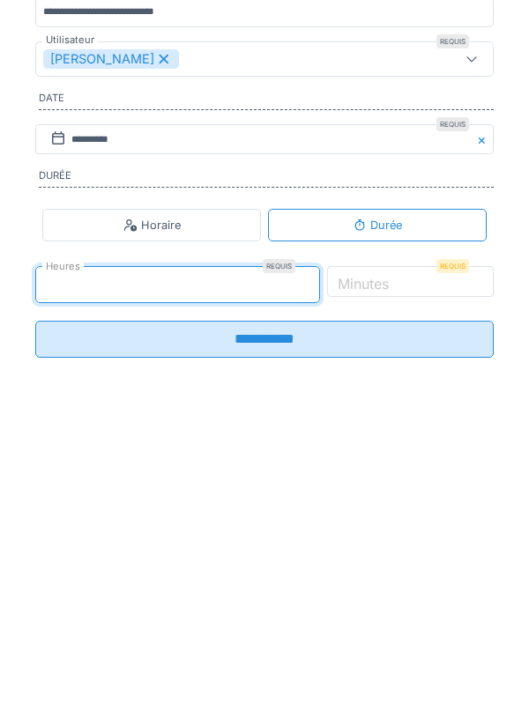
type input "*"
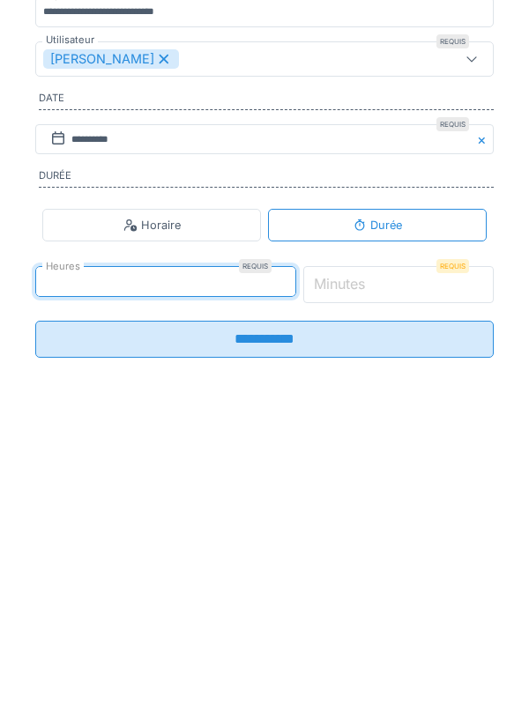
click at [449, 558] on input "*" at bounding box center [398, 552] width 191 height 37
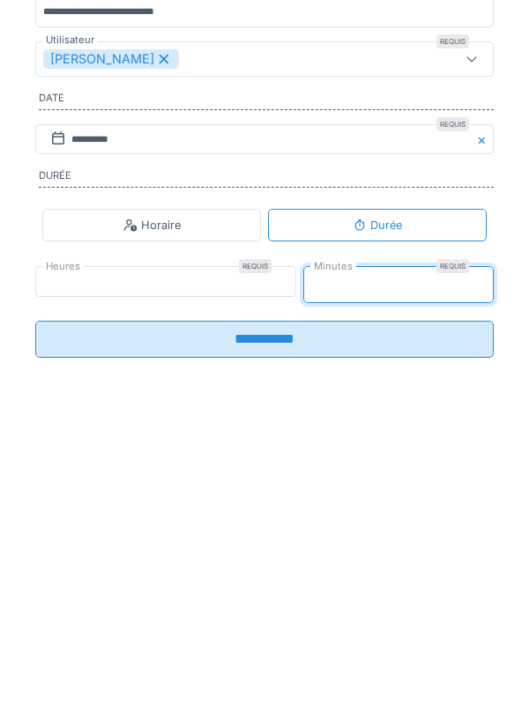
type input "**"
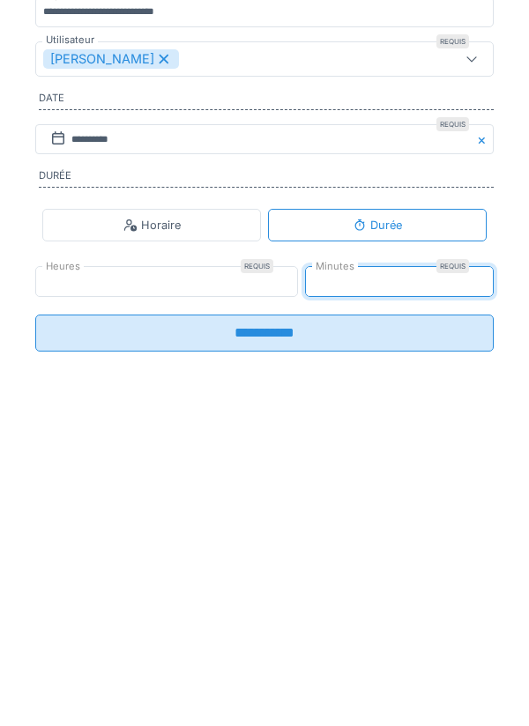
click at [435, 605] on input "**********" at bounding box center [264, 601] width 458 height 37
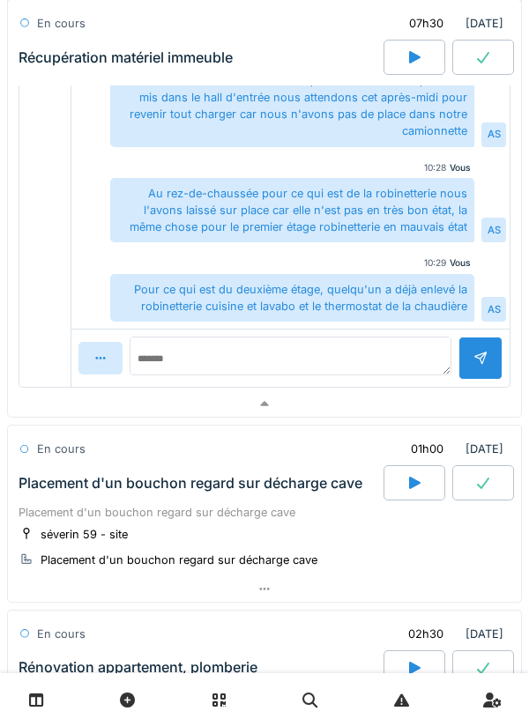
click at [412, 403] on div at bounding box center [264, 404] width 513 height 26
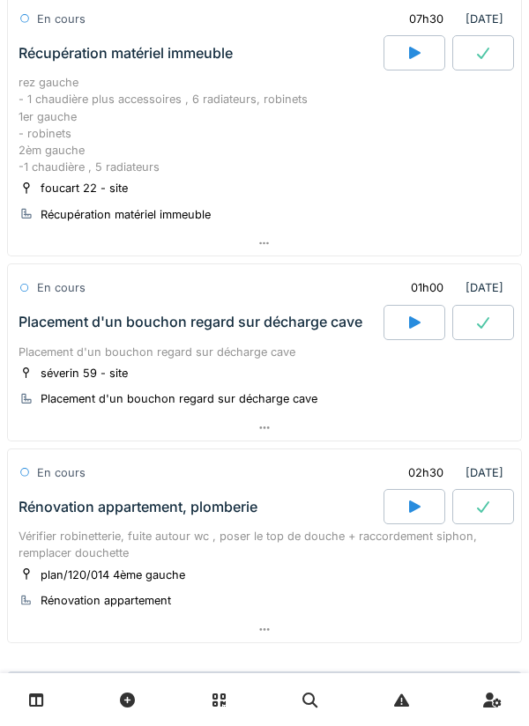
scroll to position [140, 0]
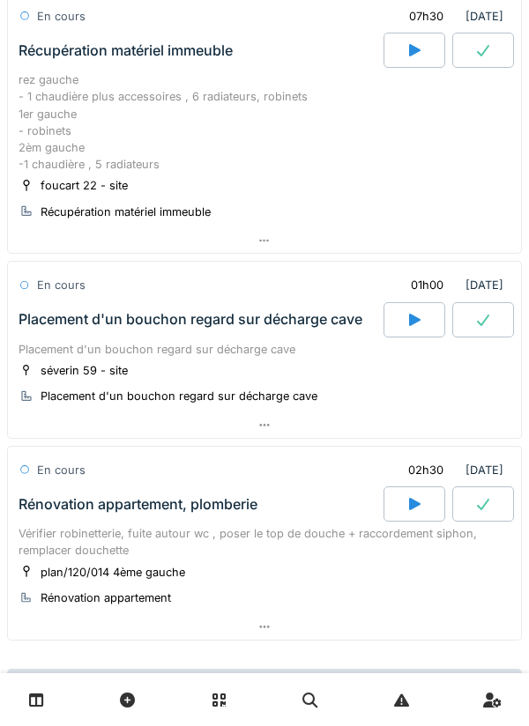
click at [374, 420] on div at bounding box center [264, 425] width 513 height 26
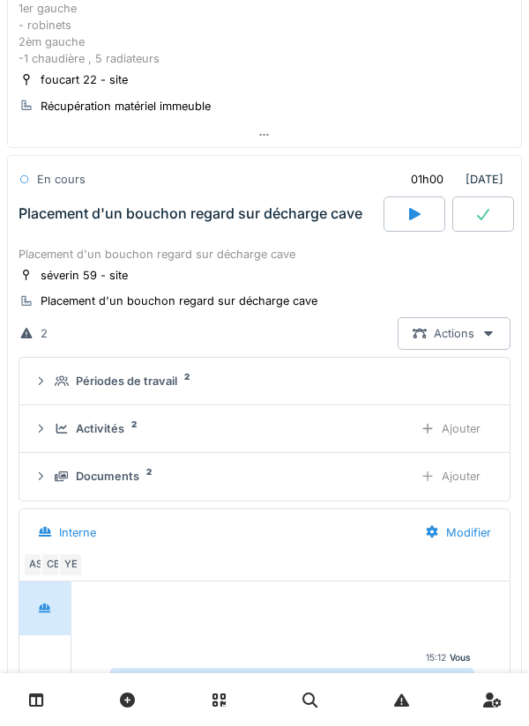
scroll to position [331, 0]
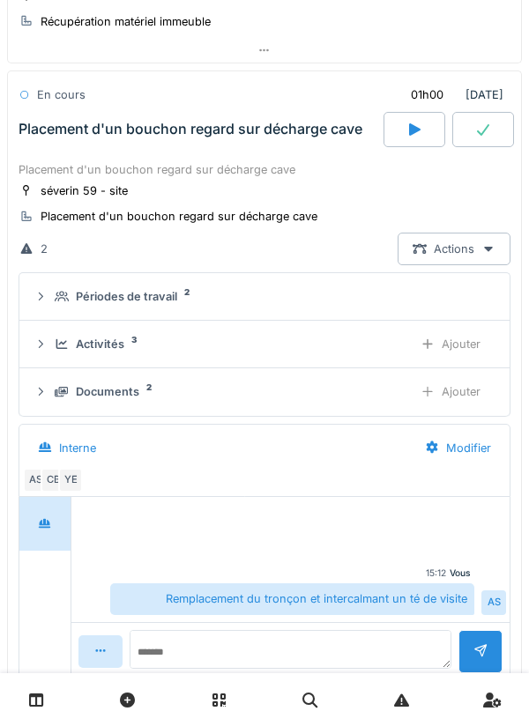
click at [396, 343] on div "Activités 3" at bounding box center [227, 344] width 344 height 17
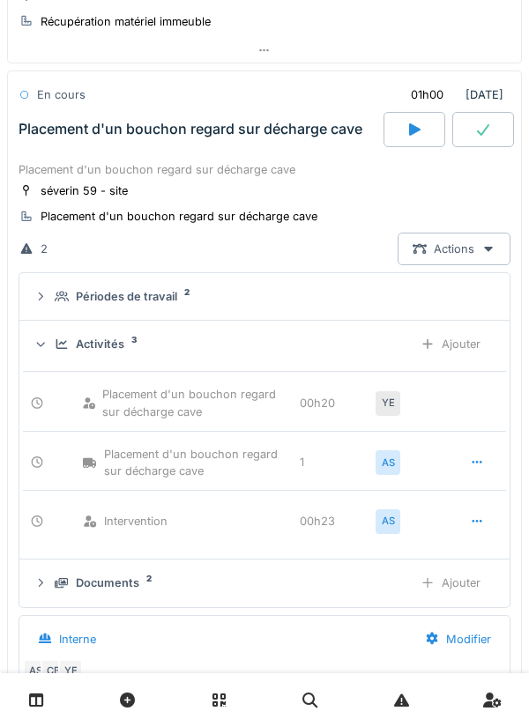
click at [383, 353] on div "Activités 3 Ajouter" at bounding box center [264, 344] width 462 height 33
